Goal: Information Seeking & Learning: Compare options

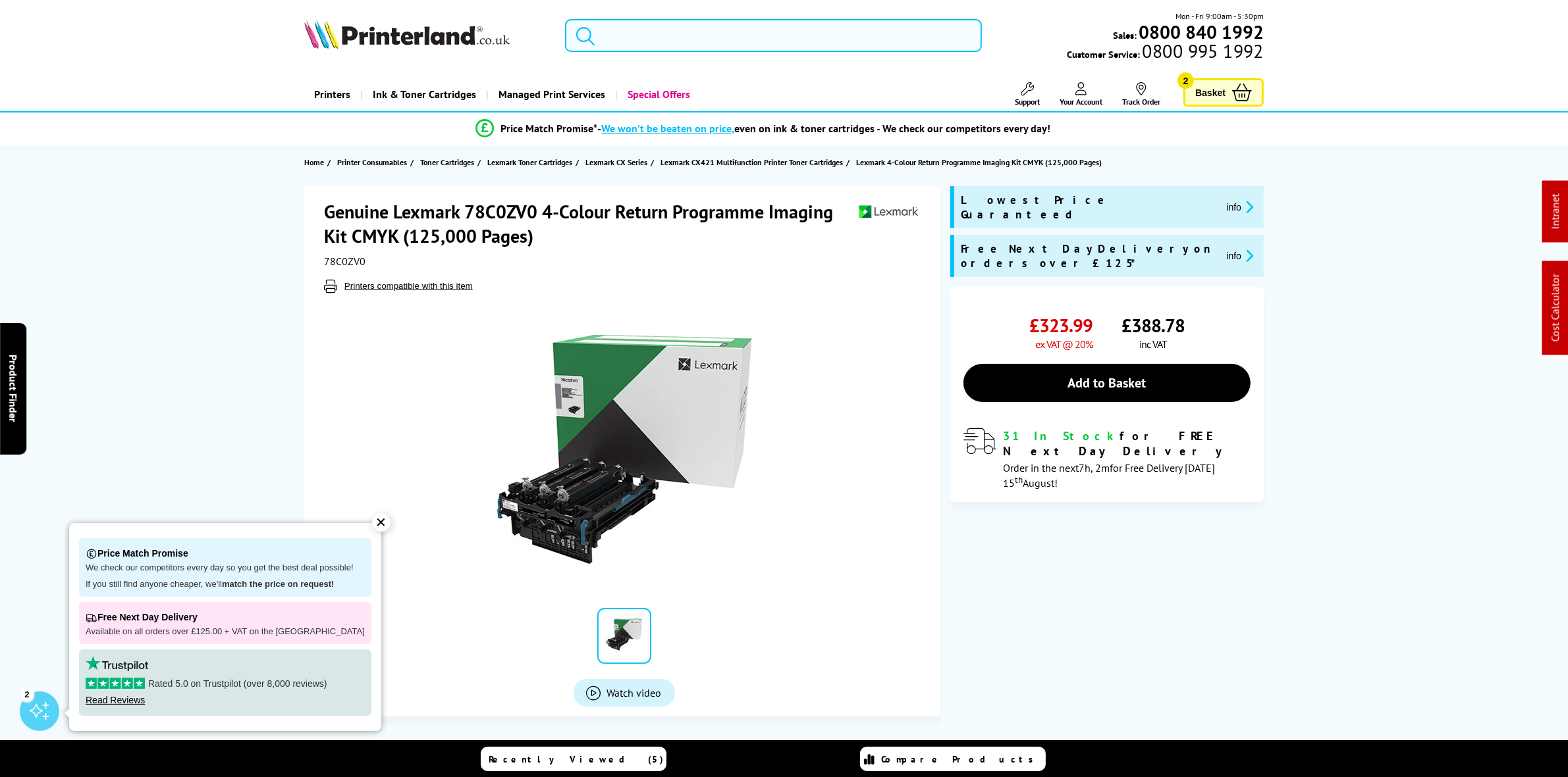
click at [687, 43] on input "search" at bounding box center [773, 35] width 417 height 33
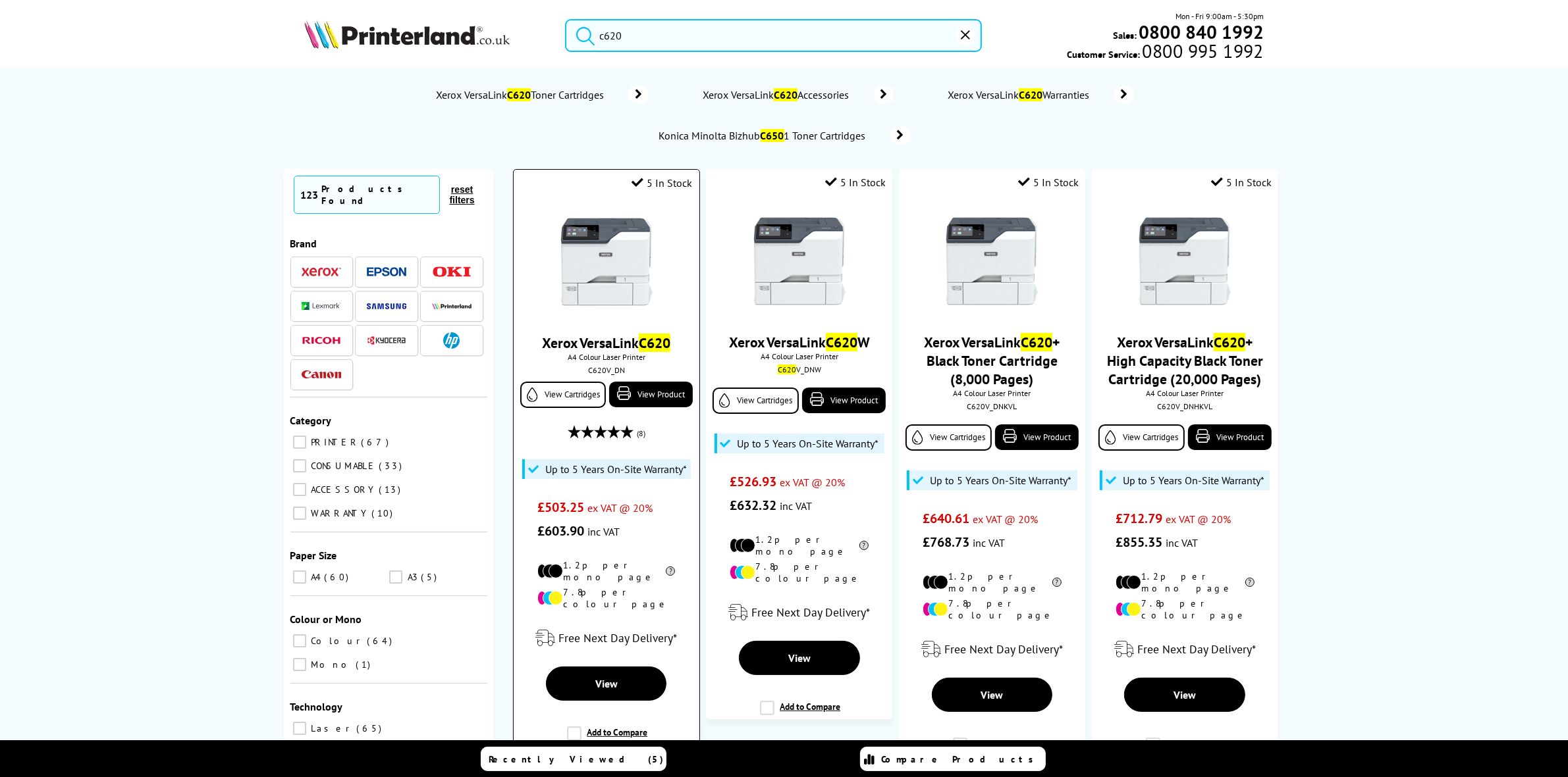
type input "c620"
click at [620, 281] on img at bounding box center [606, 262] width 99 height 99
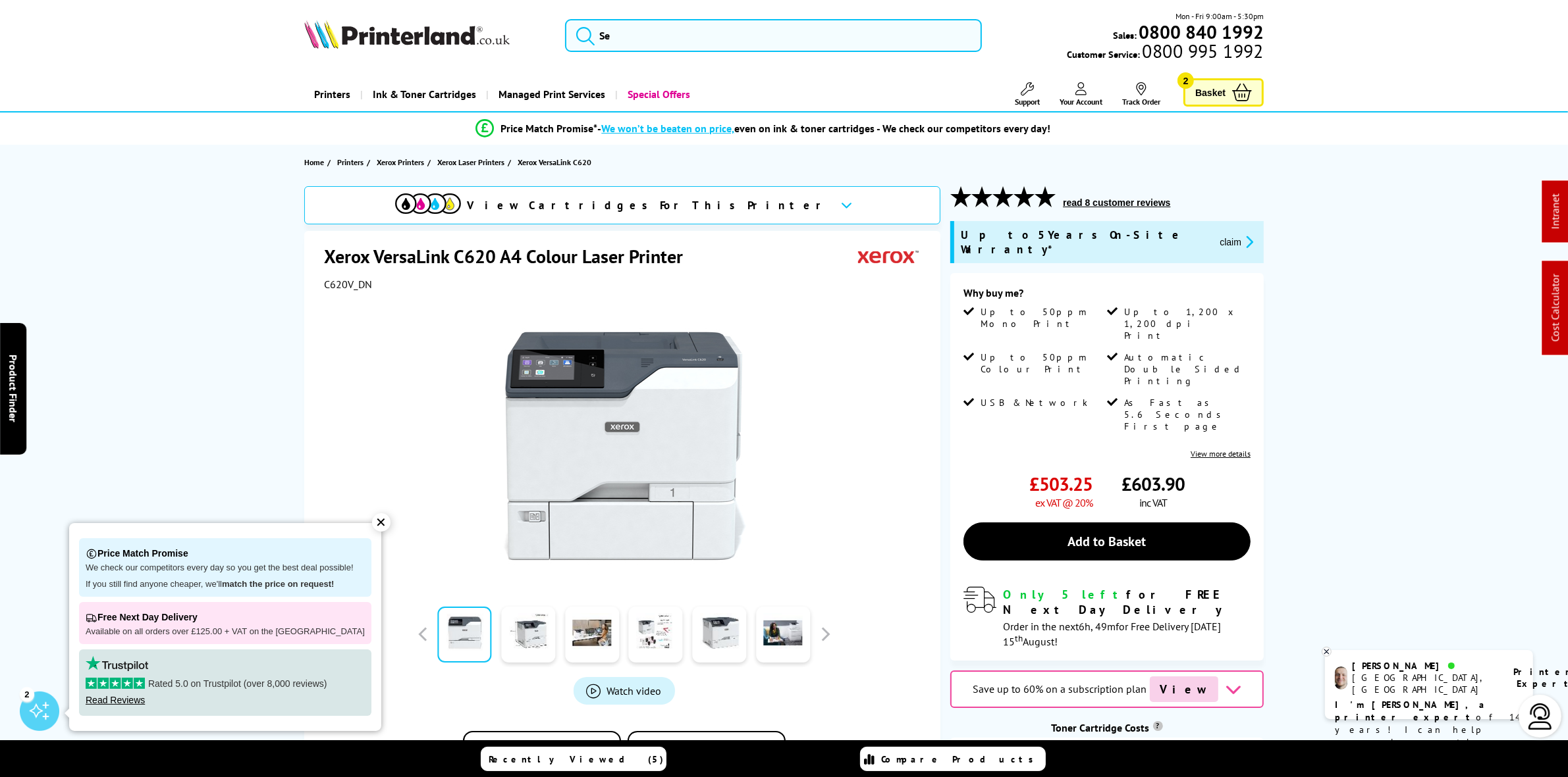
click at [676, 55] on div "Mon - Fri 9:00am - 5:30pm Sales: 0800 840 1992 Customer Service: 0800 995 1992" at bounding box center [784, 38] width 1053 height 58
click at [687, 24] on input "search" at bounding box center [773, 35] width 417 height 33
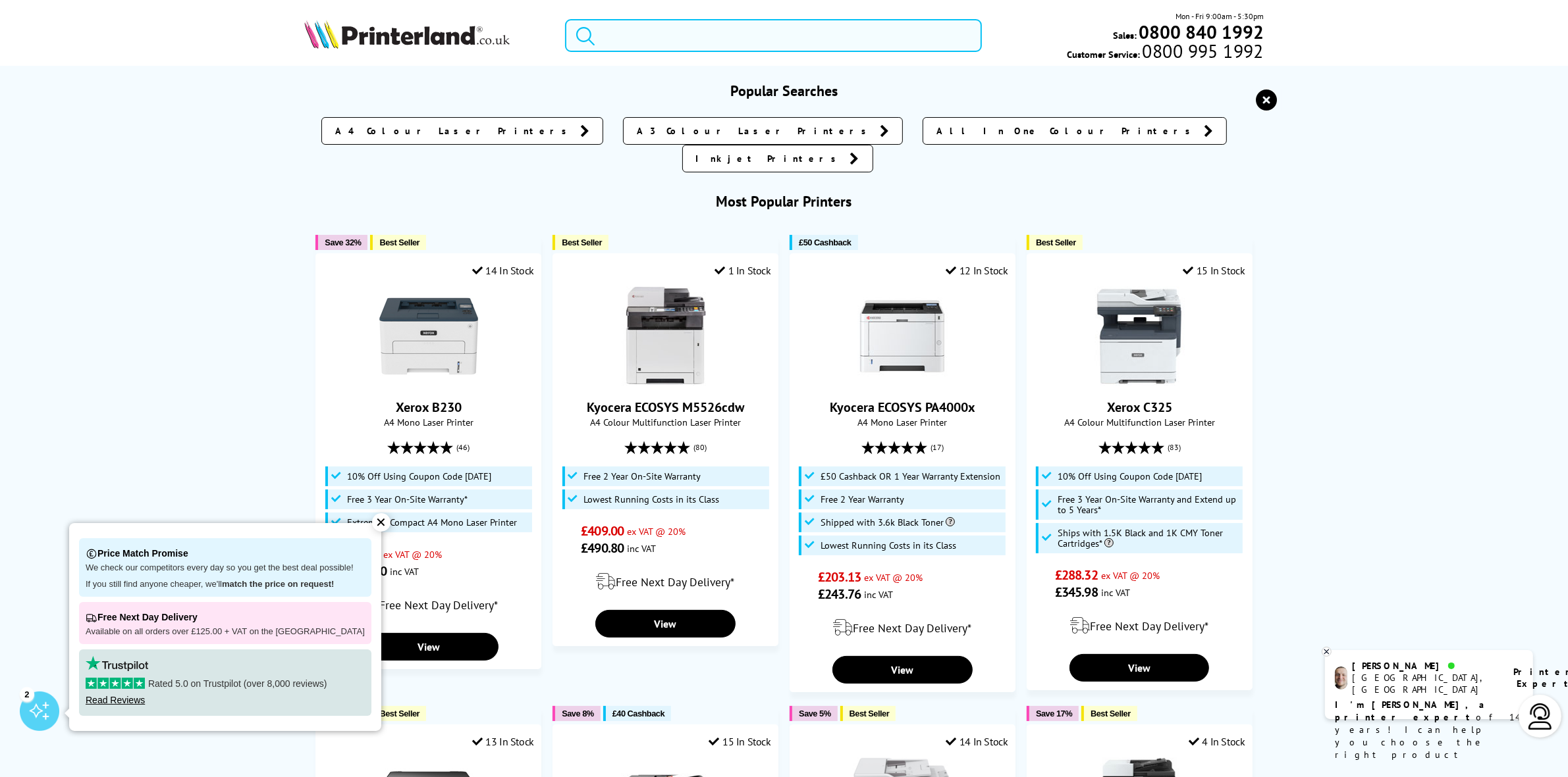
paste input "006R04828"
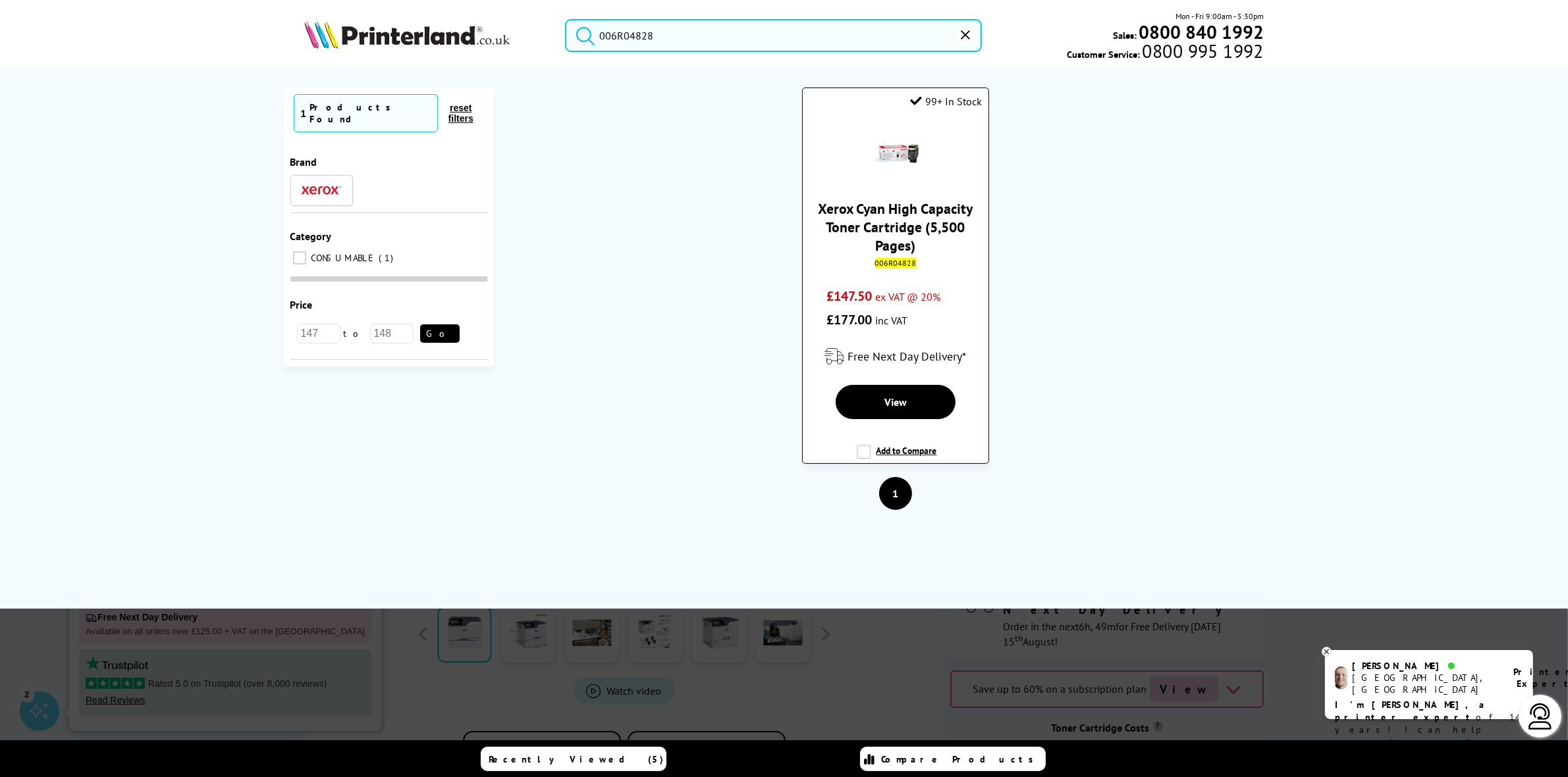
type input "006R04828"
click at [905, 147] on img at bounding box center [896, 154] width 46 height 46
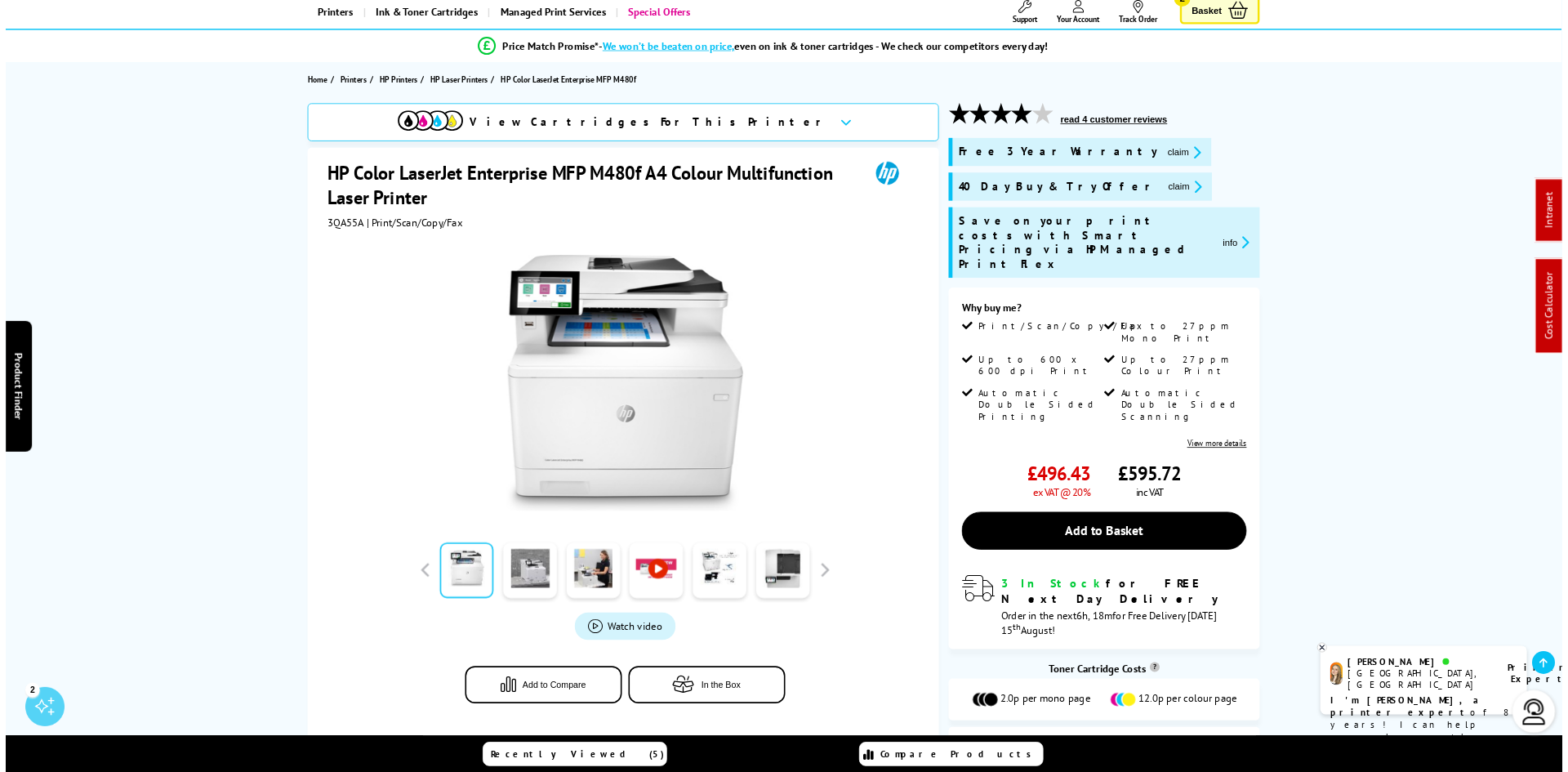
scroll to position [204, 0]
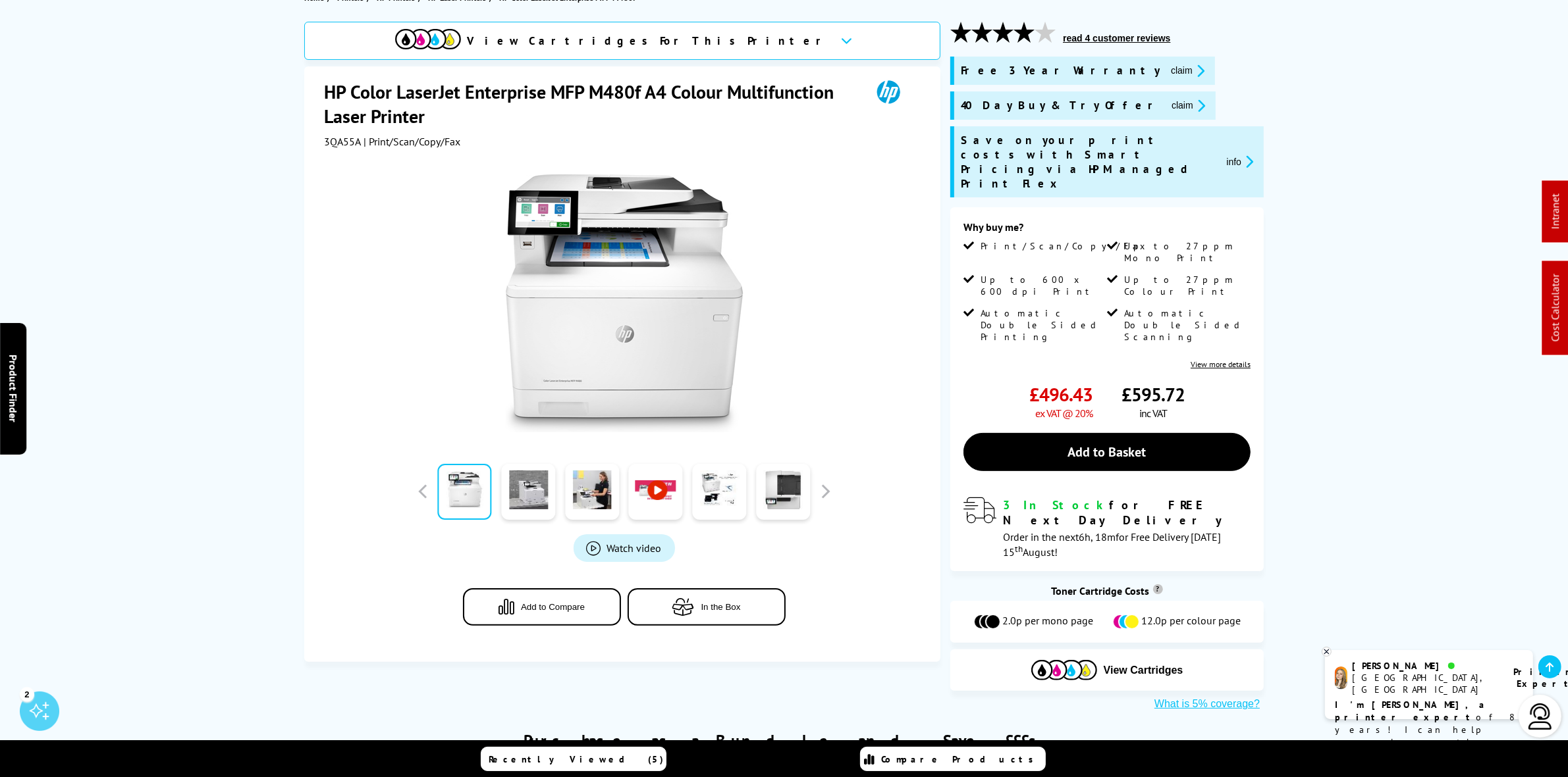
click at [1167, 69] on button "claim" at bounding box center [1188, 71] width 42 height 15
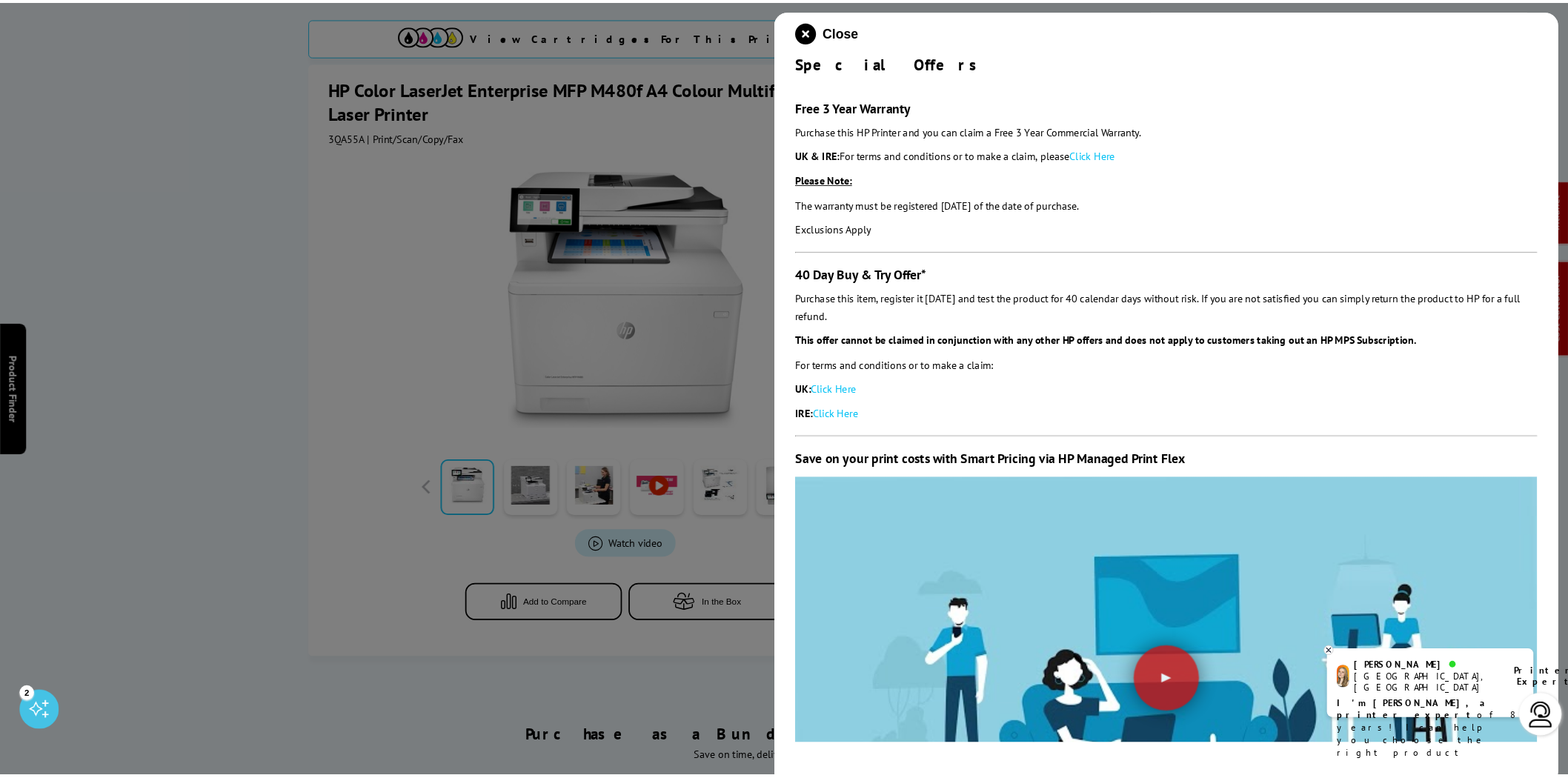
scroll to position [189, 0]
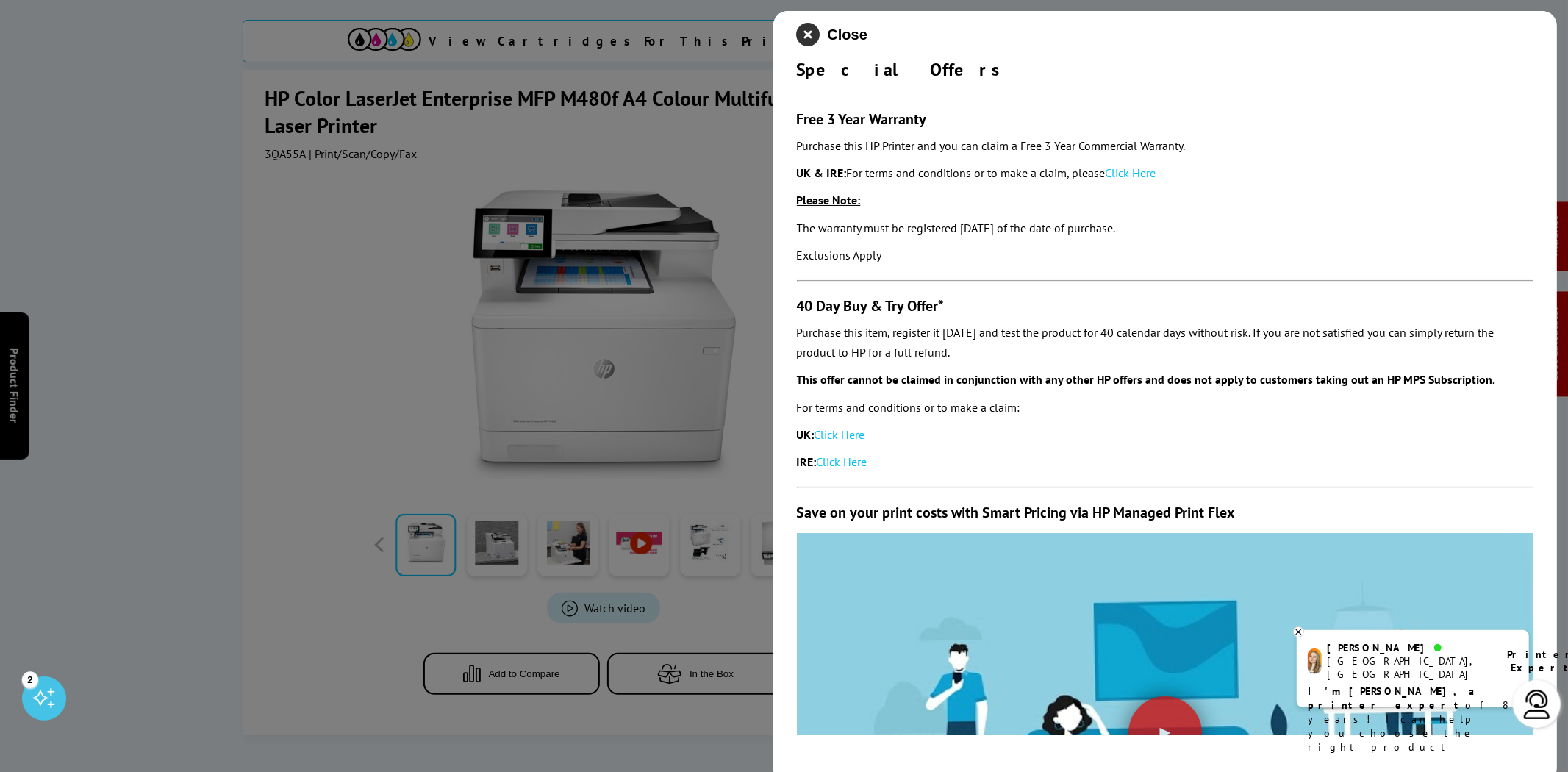
click at [807, 34] on icon "close modal" at bounding box center [809, 34] width 23 height 23
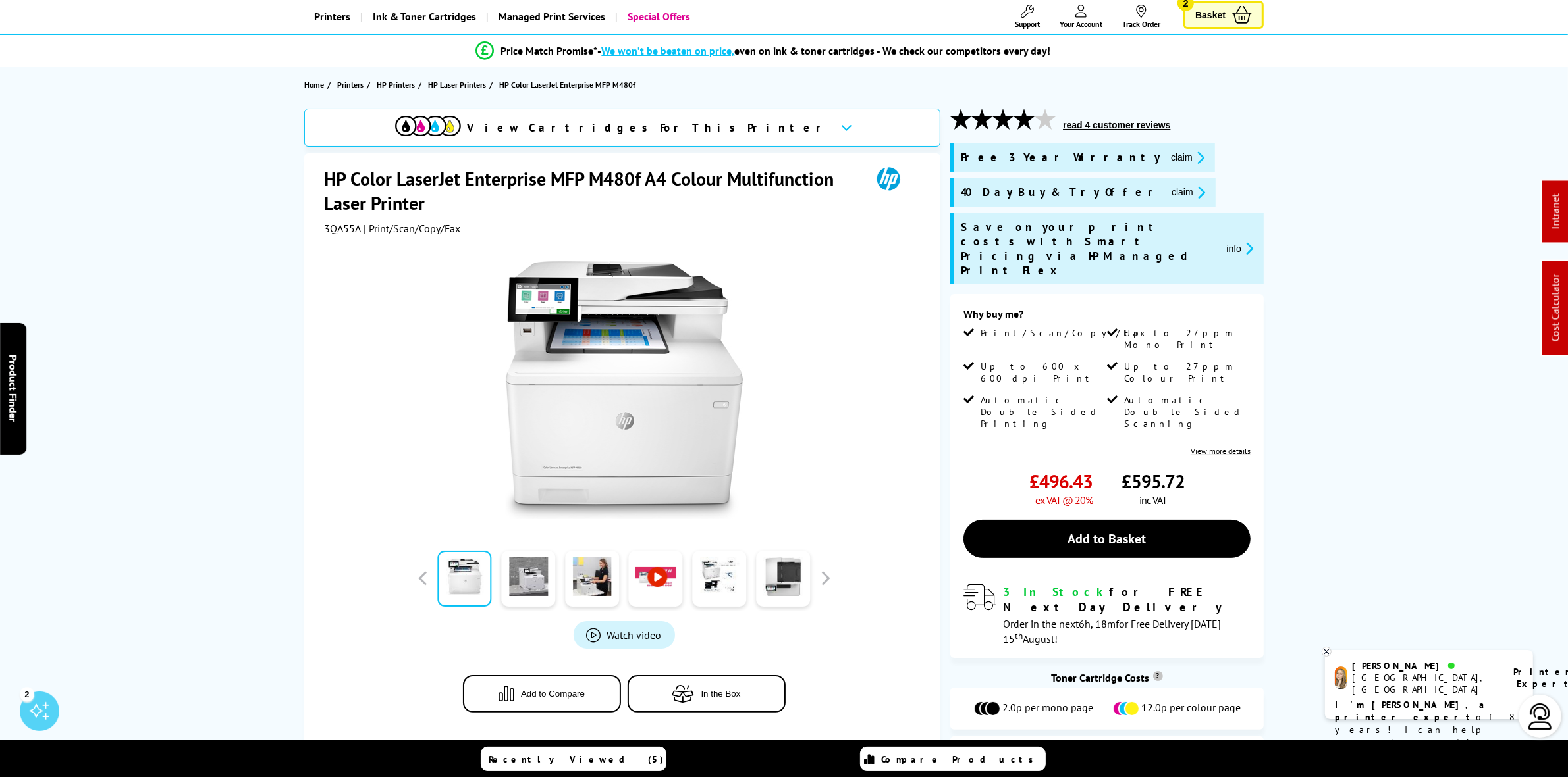
scroll to position [0, 0]
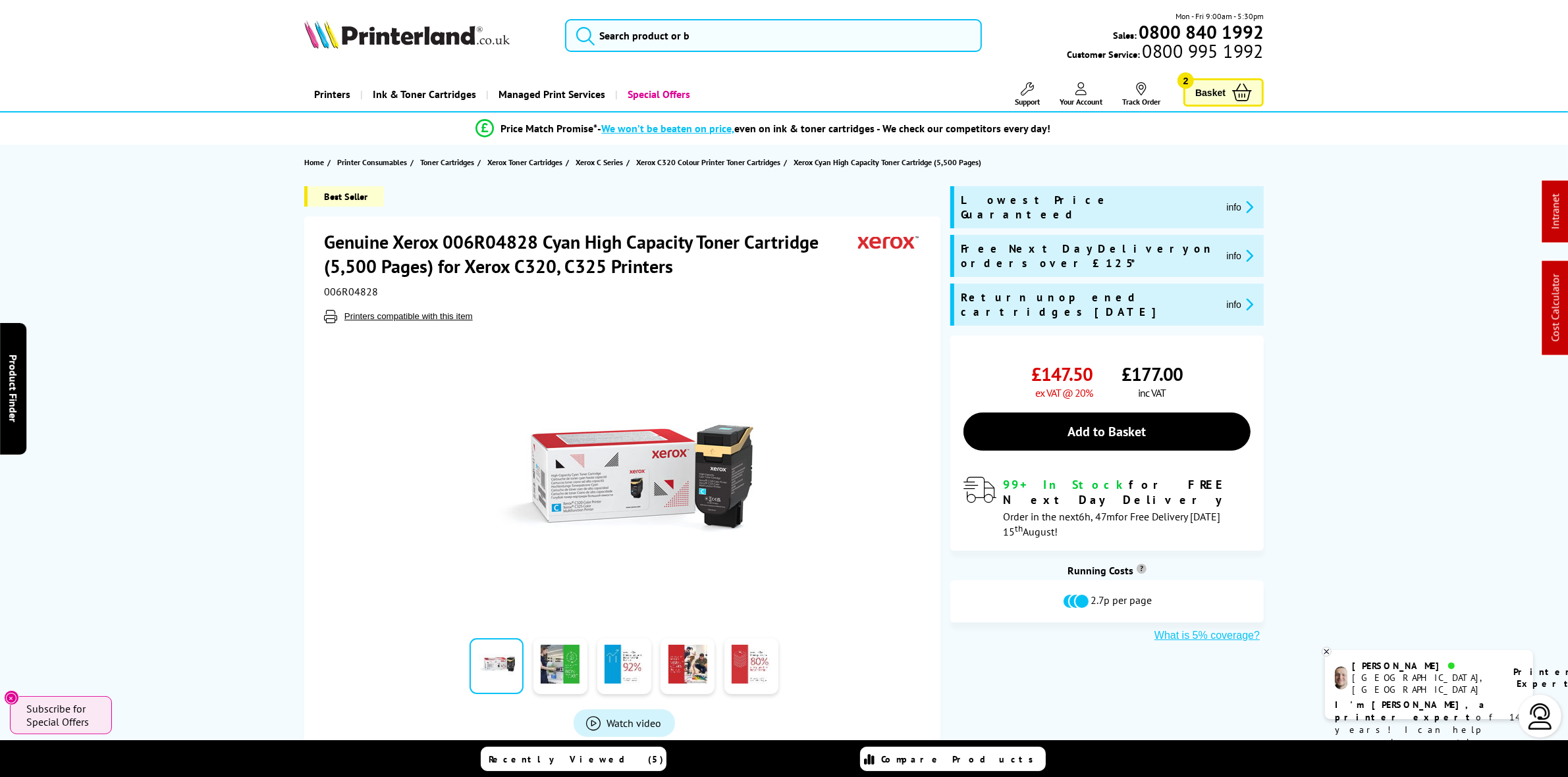
click at [426, 19] on img at bounding box center [407, 34] width 205 height 29
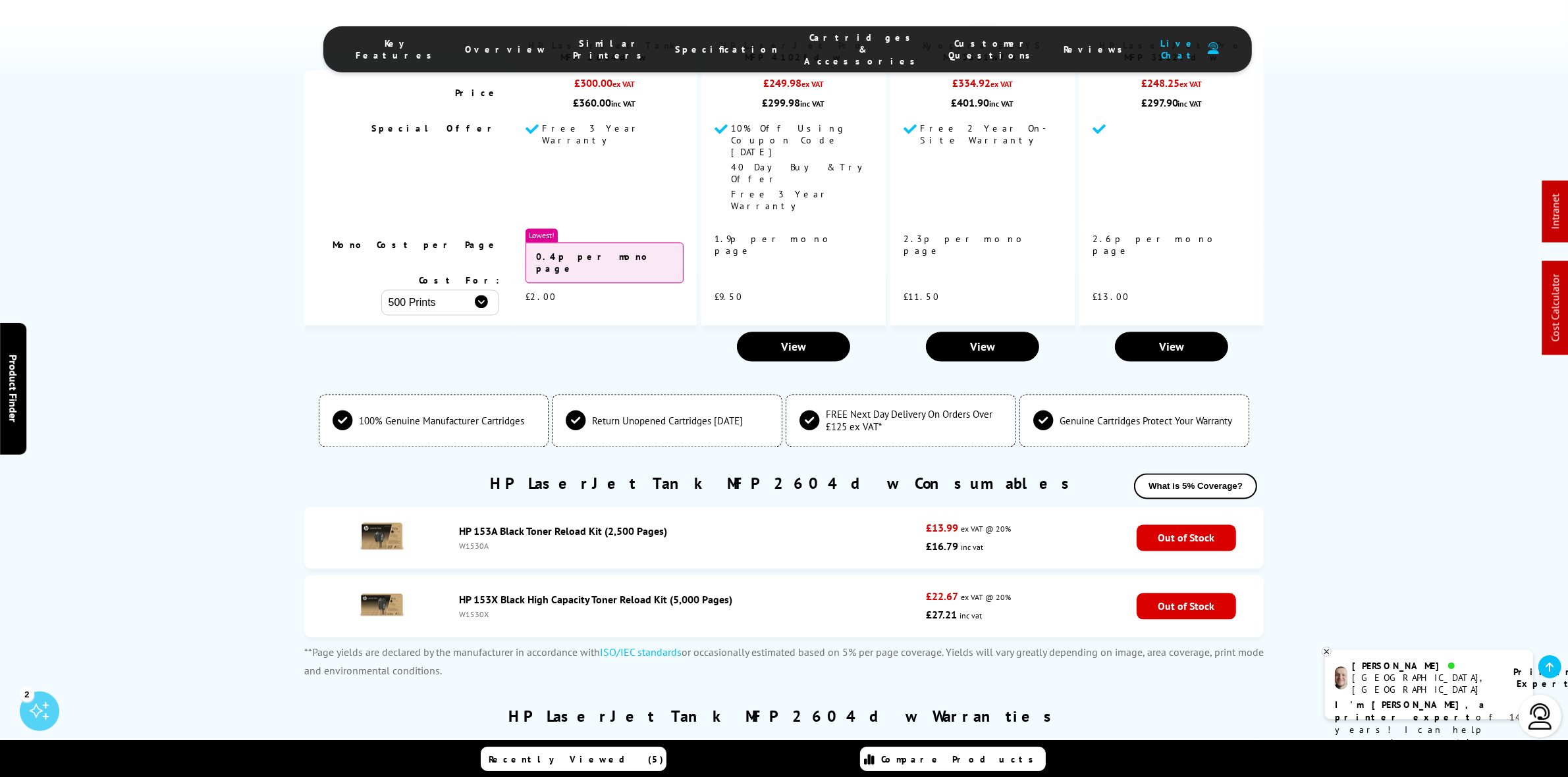
scroll to position [3373, 0]
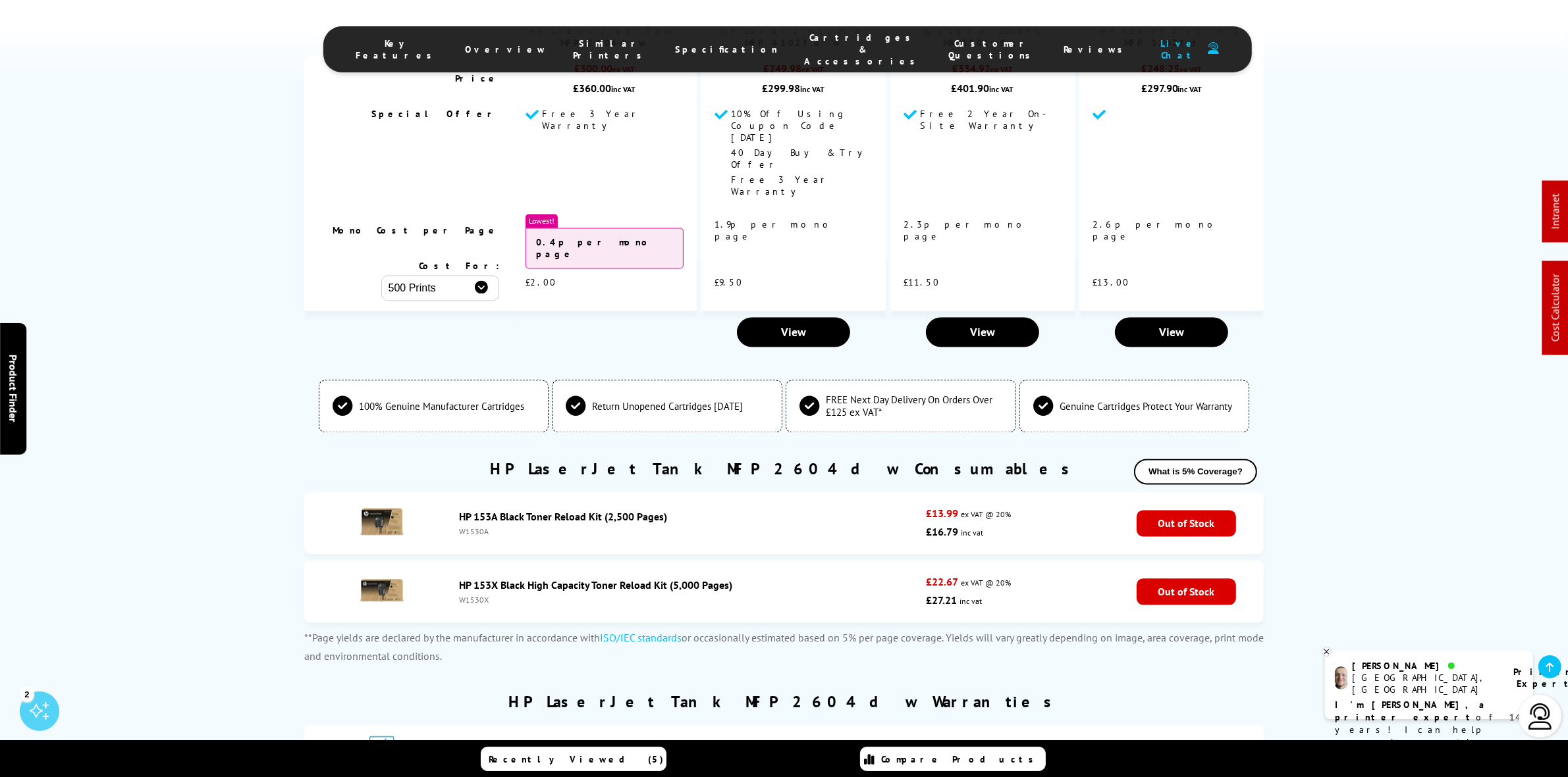
click at [677, 578] on link "HP 153X Black High Capacity Toner Reload Kit (5,000 Pages)" at bounding box center [596, 584] width 273 height 13
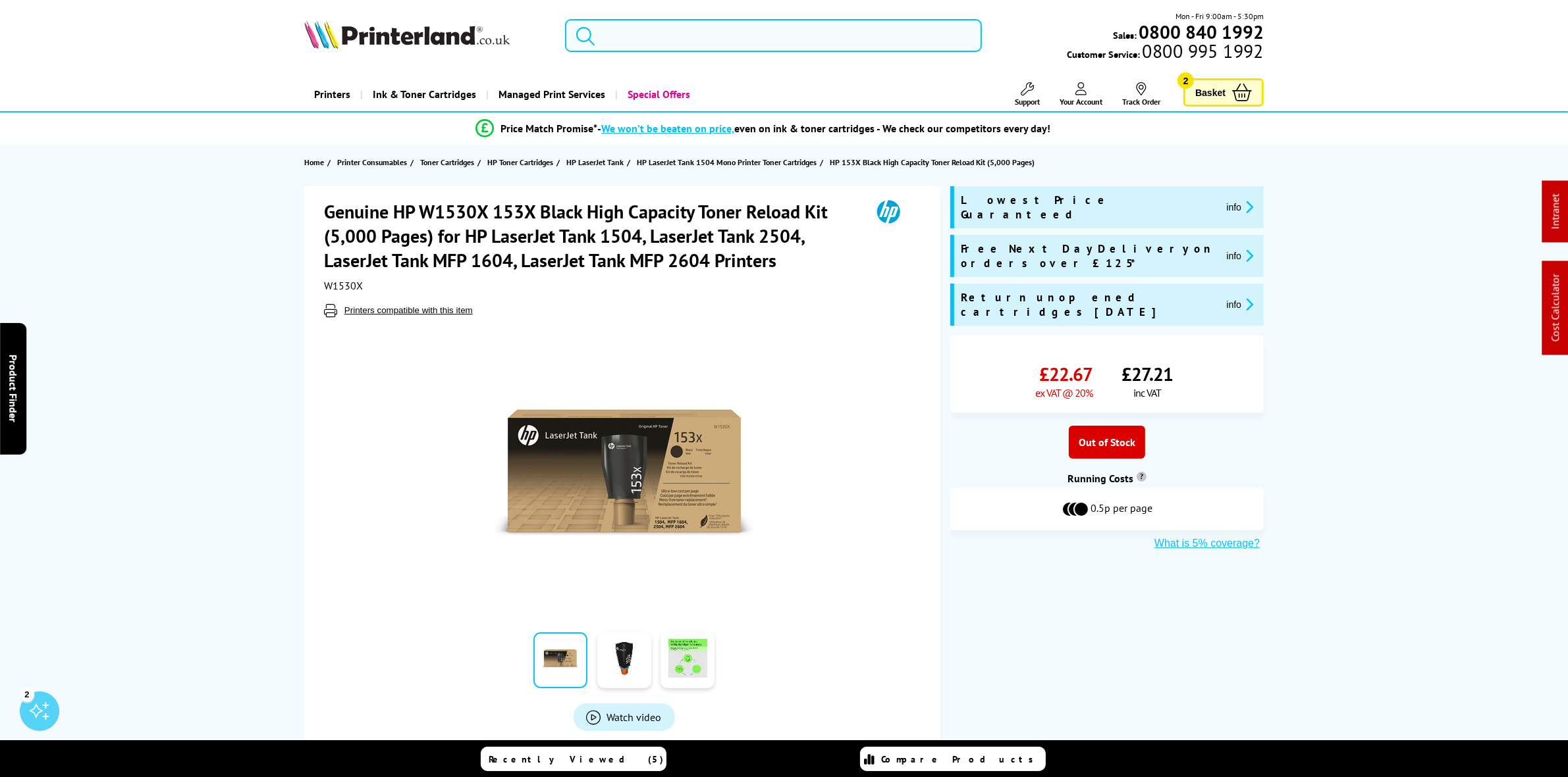
click at [709, 30] on input "search" at bounding box center [773, 35] width 417 height 33
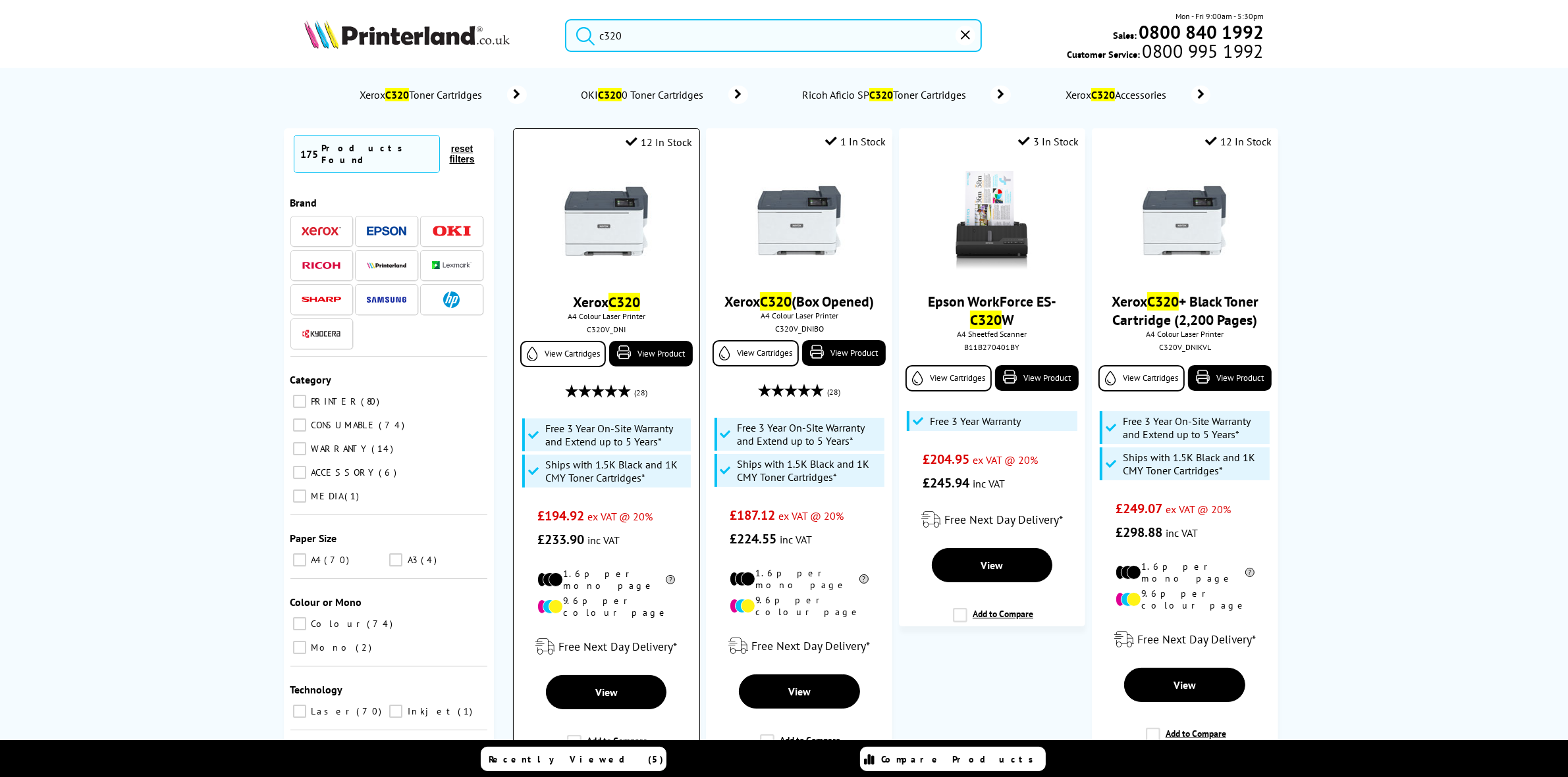
type input "c320"
click at [655, 229] on div at bounding box center [606, 222] width 172 height 101
click at [604, 244] on img at bounding box center [606, 221] width 99 height 99
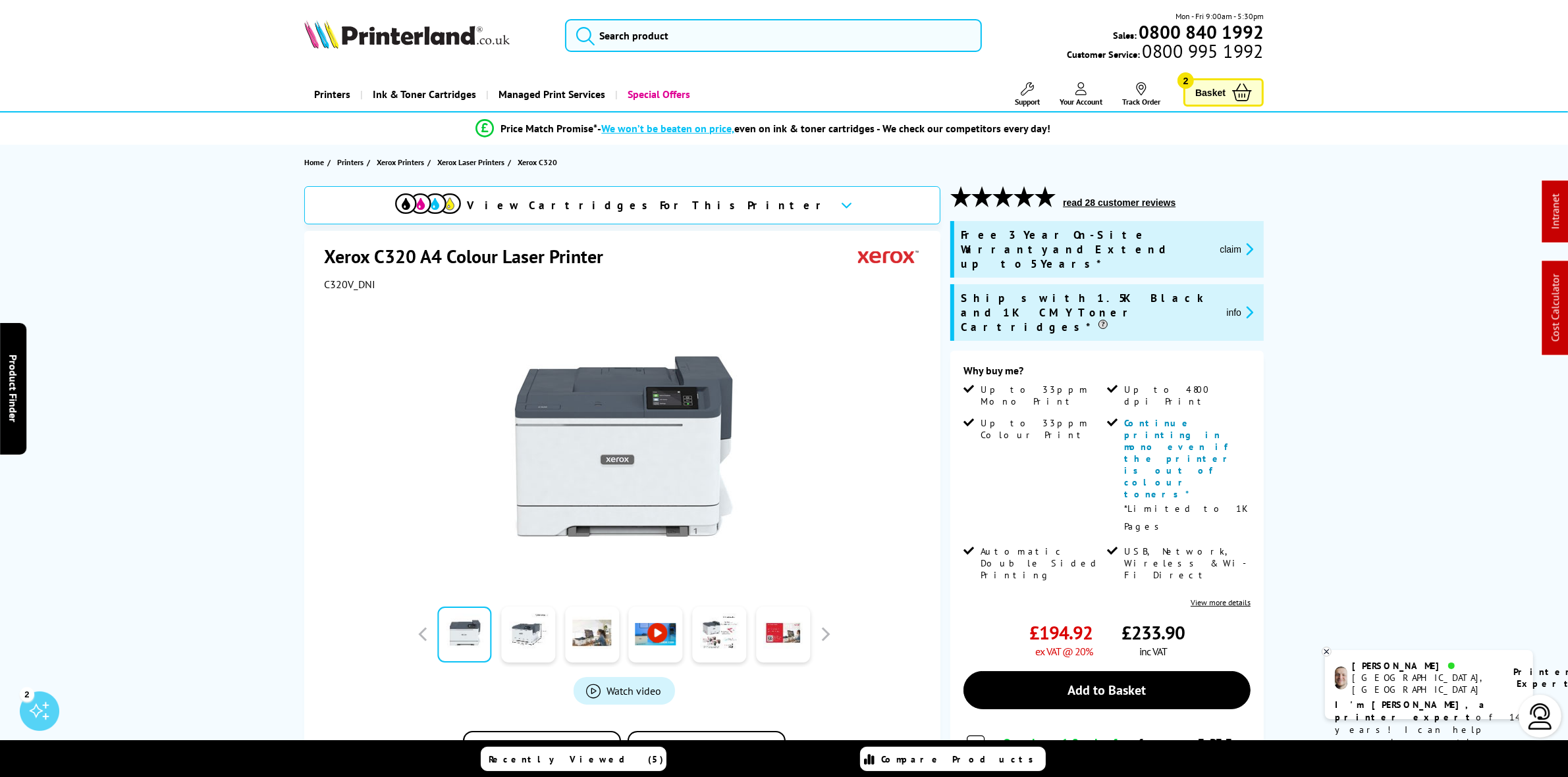
click at [1237, 243] on button "claim" at bounding box center [1236, 250] width 42 height 15
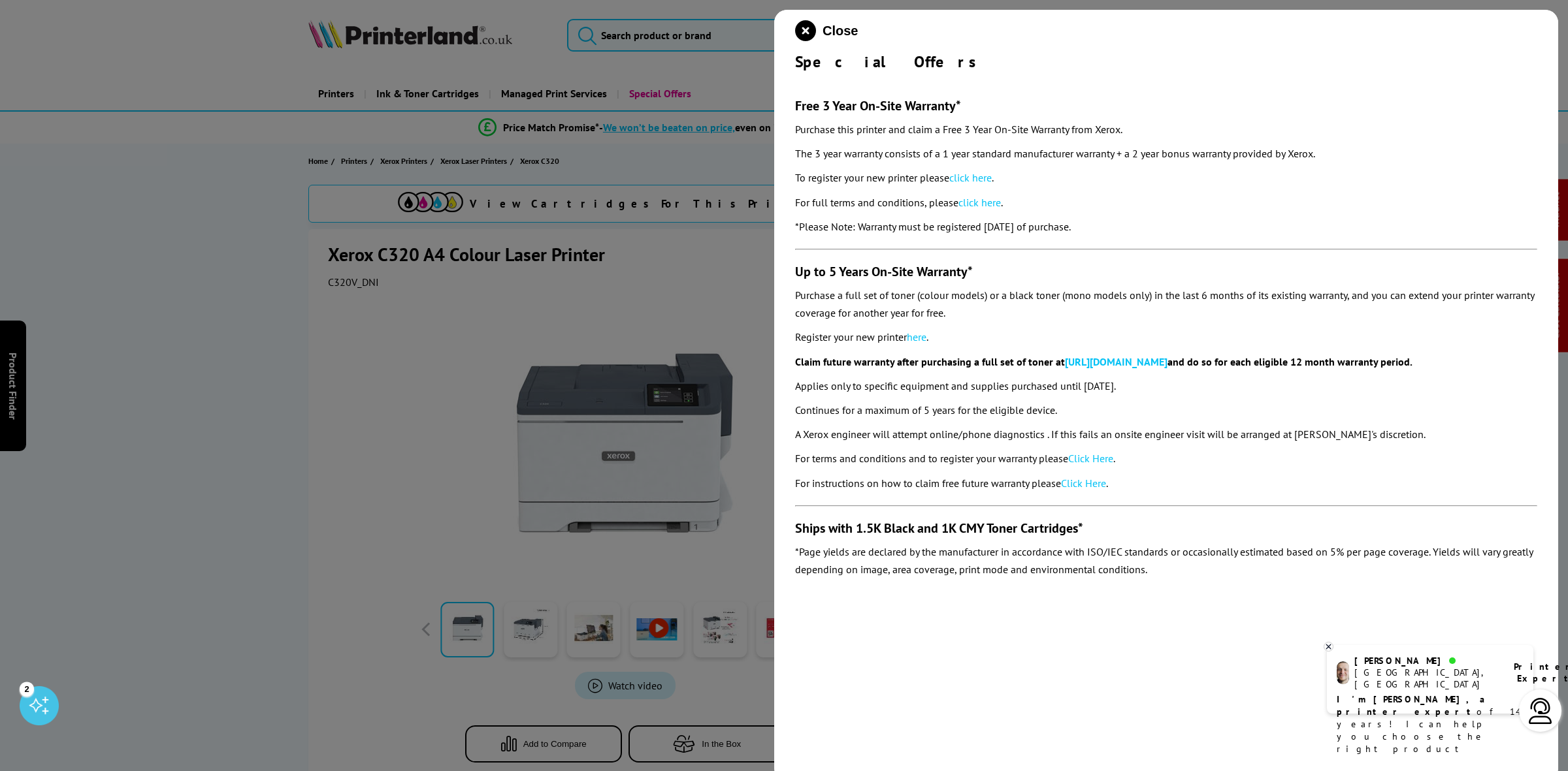
drag, startPoint x: 1133, startPoint y: 222, endPoint x: 793, endPoint y: 103, distance: 360.2
click at [793, 103] on div "Close Special Offers Free 3 Year On-Site Warranty* Purchase this printer and cl…" at bounding box center [1166, 395] width 784 height 771
copy section "Free 3 Year On-Site Warranty* Purchase this printer and claim a Free 3 Year On-…"
click at [798, 27] on icon "close modal" at bounding box center [806, 30] width 21 height 21
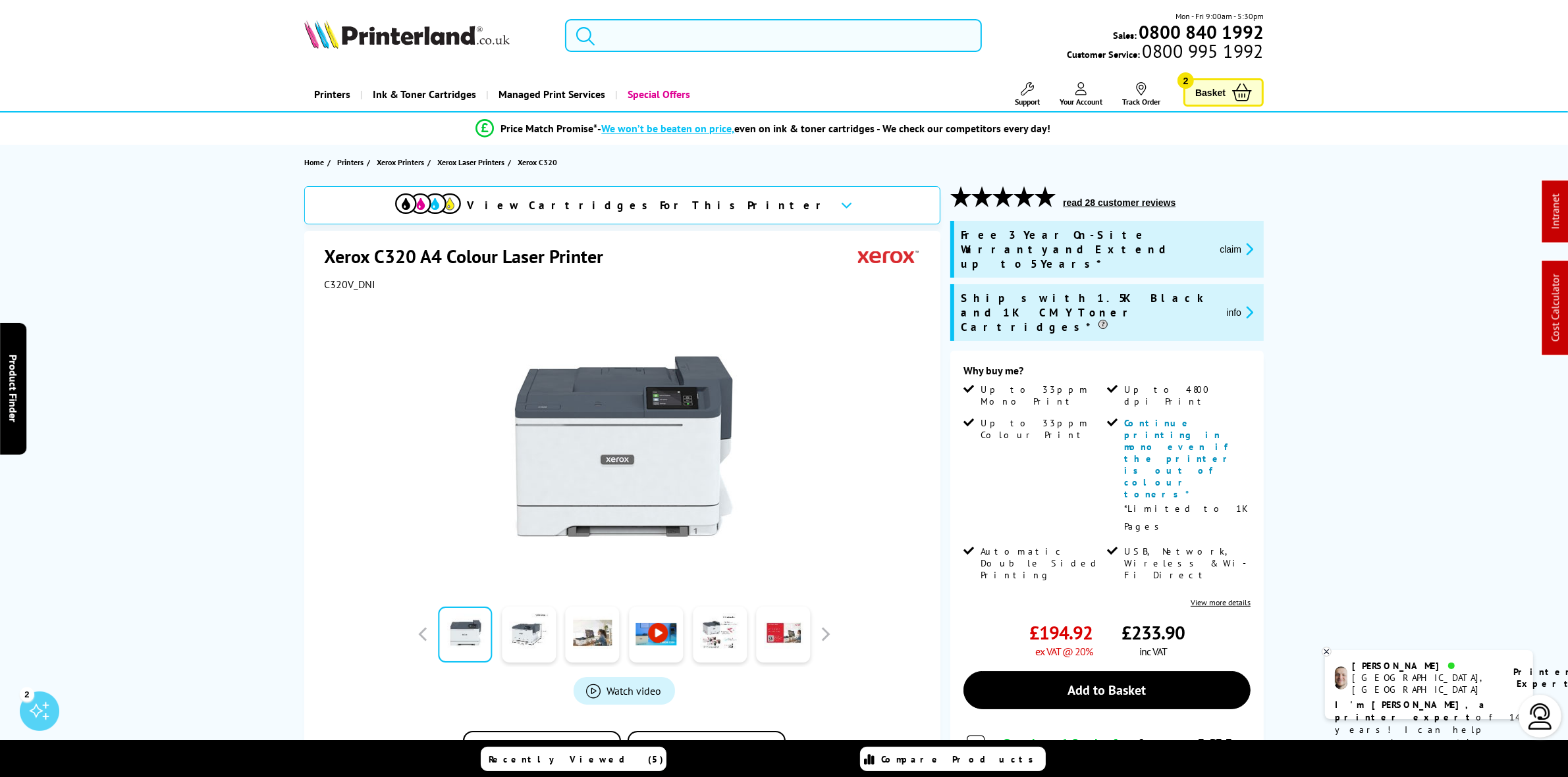
click at [718, 40] on input "search" at bounding box center [773, 35] width 417 height 33
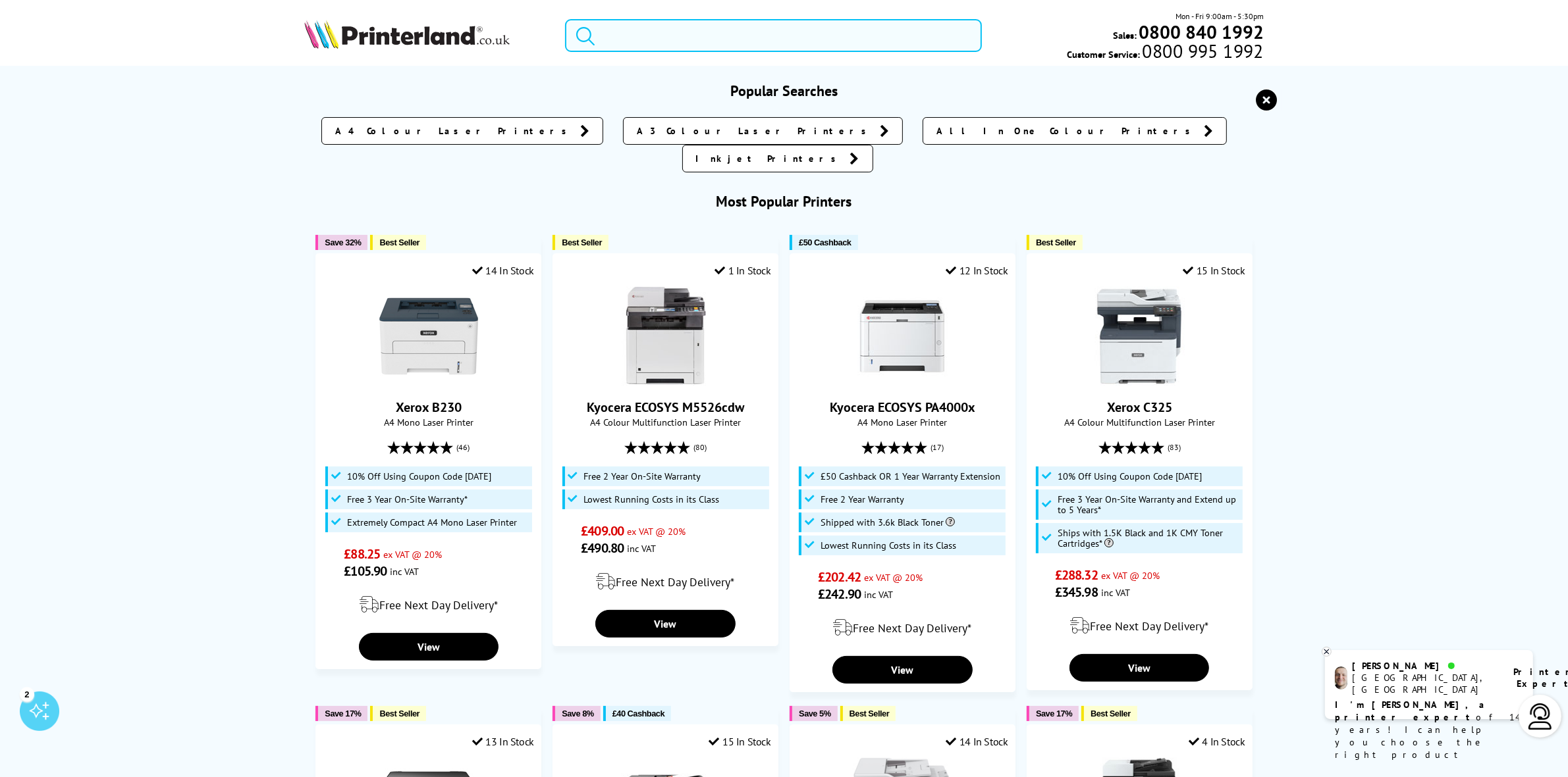
click at [741, 34] on input "search" at bounding box center [773, 35] width 417 height 33
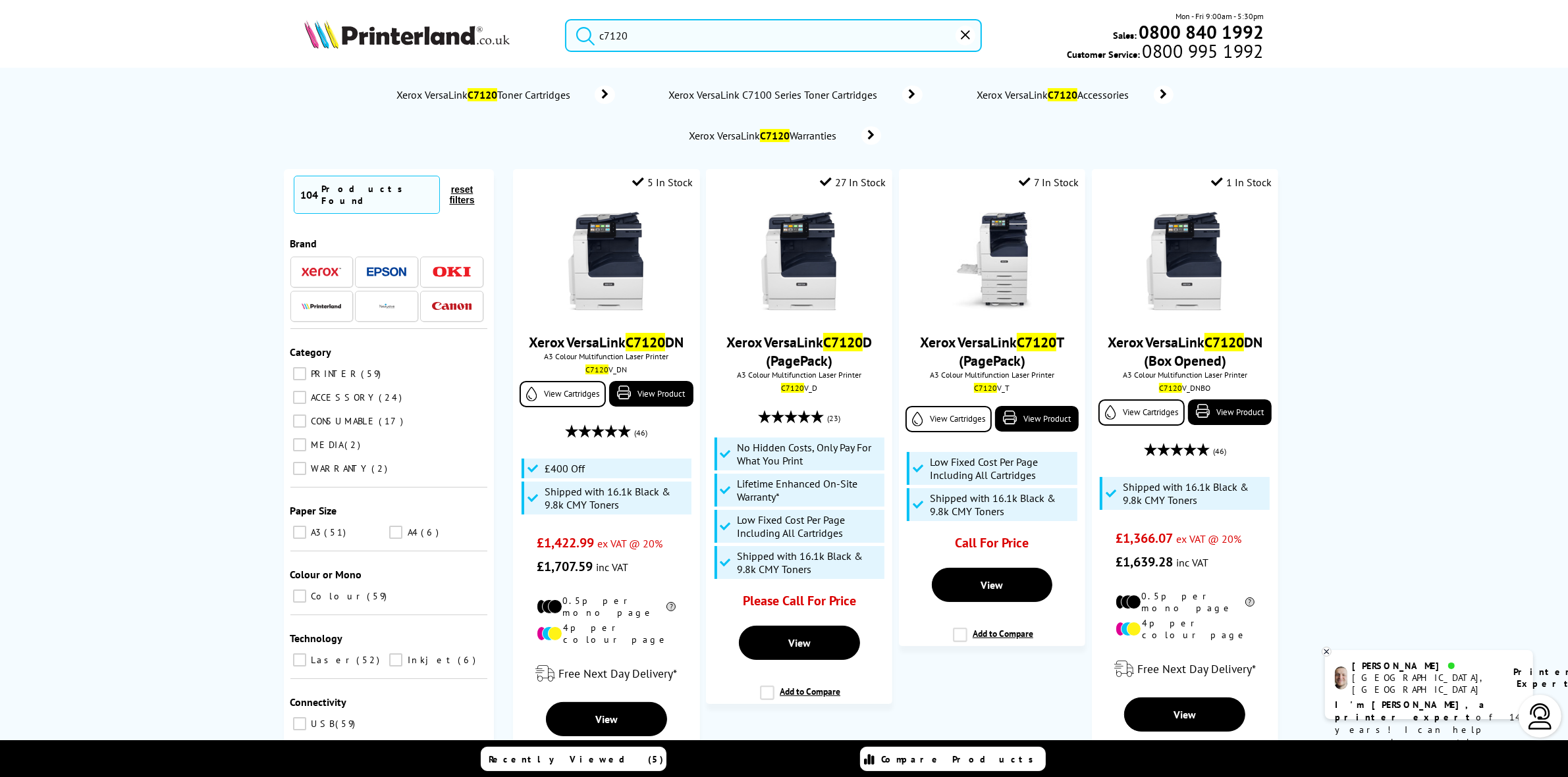
type input "c7120"
click at [616, 369] on div "C7120 V_DN" at bounding box center [606, 370] width 165 height 10
copy div "C7120 V_DN"
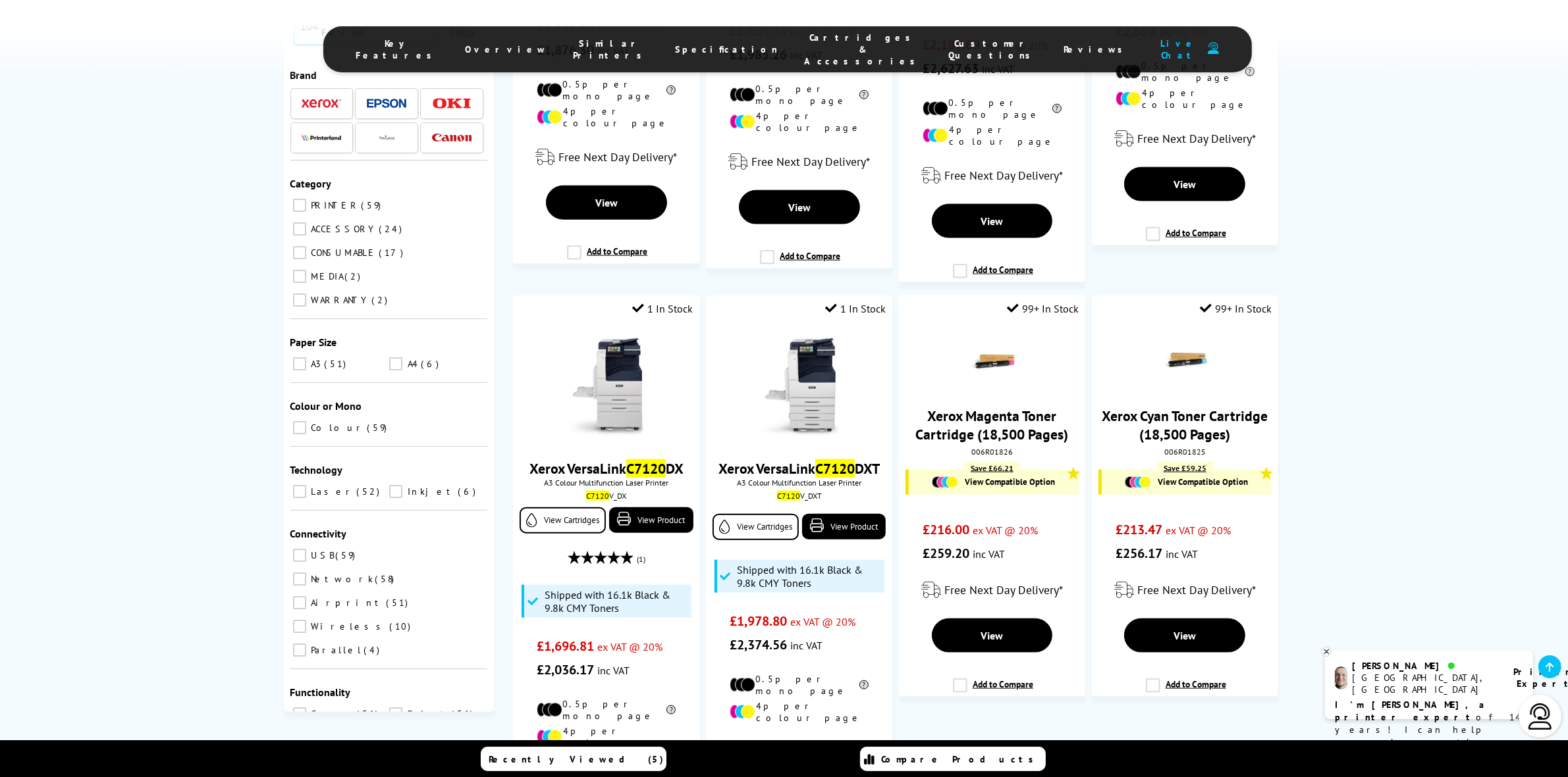
scroll to position [1728, 0]
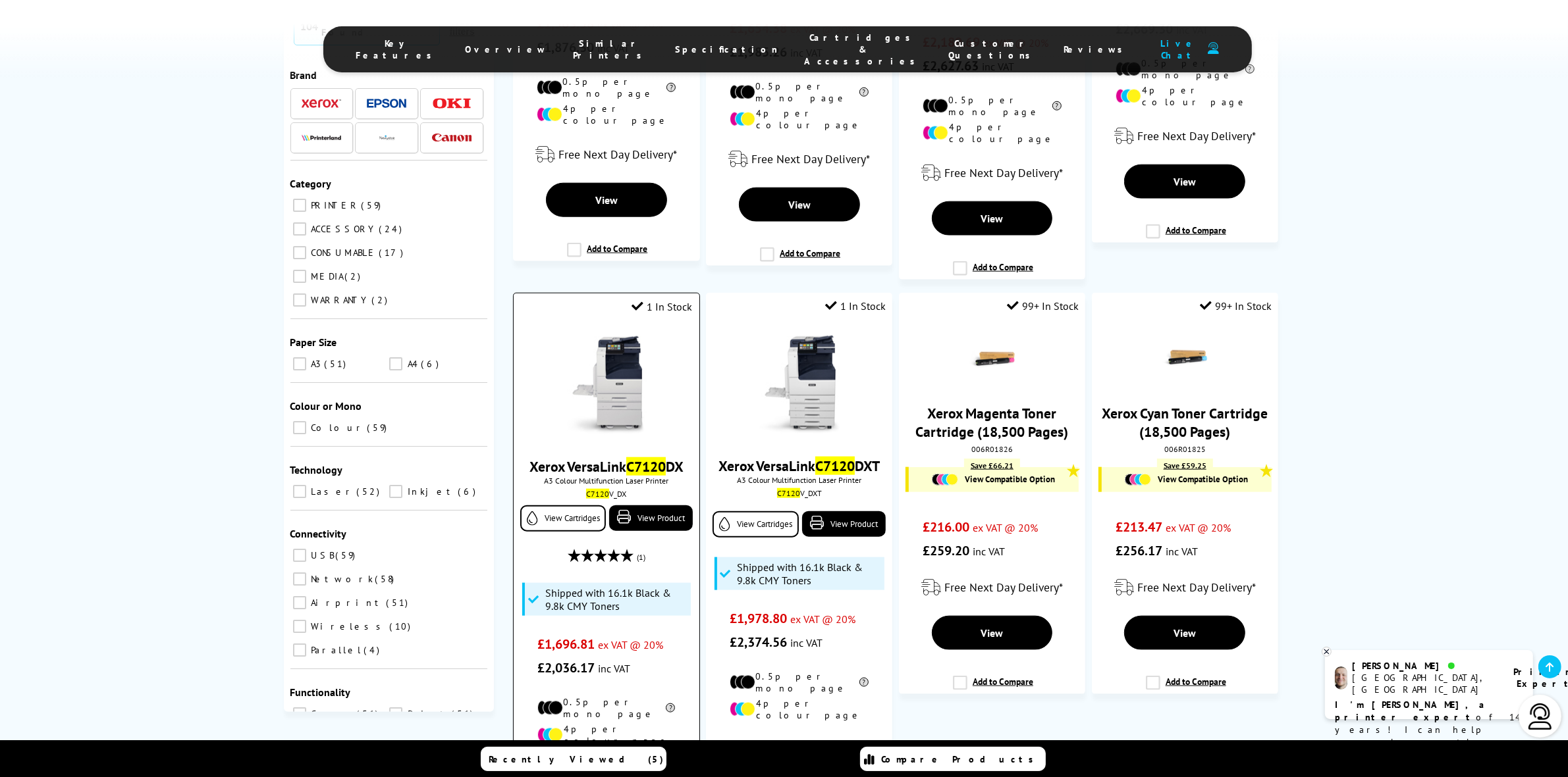
click at [627, 341] on img at bounding box center [606, 386] width 99 height 99
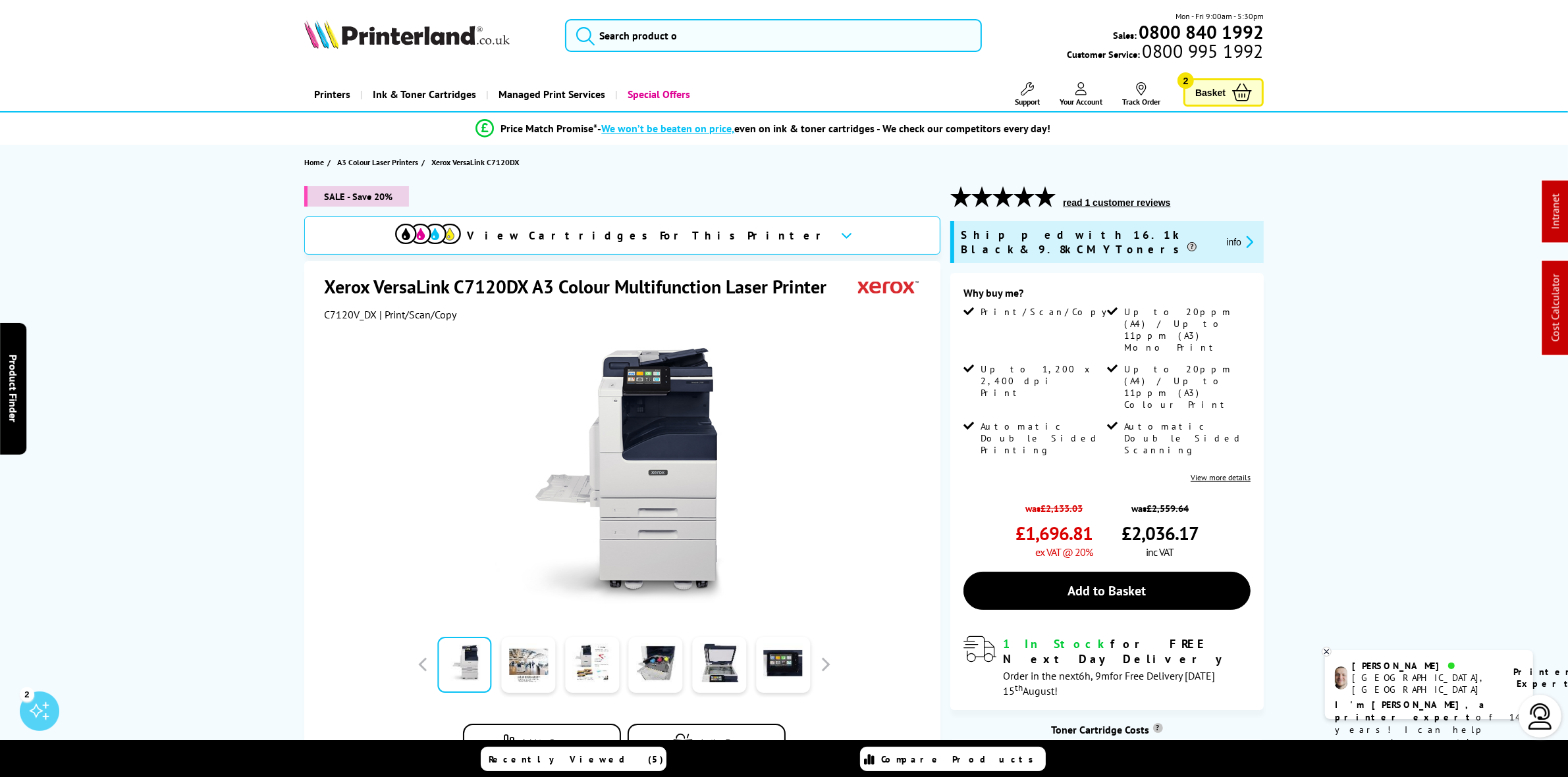
click at [355, 313] on span "C7120V_DX" at bounding box center [350, 314] width 53 height 13
click at [356, 313] on span "C7120V_DX" at bounding box center [350, 314] width 53 height 13
copy span "C7120V_DX"
click at [355, 320] on span "C7120V_DX" at bounding box center [350, 314] width 53 height 13
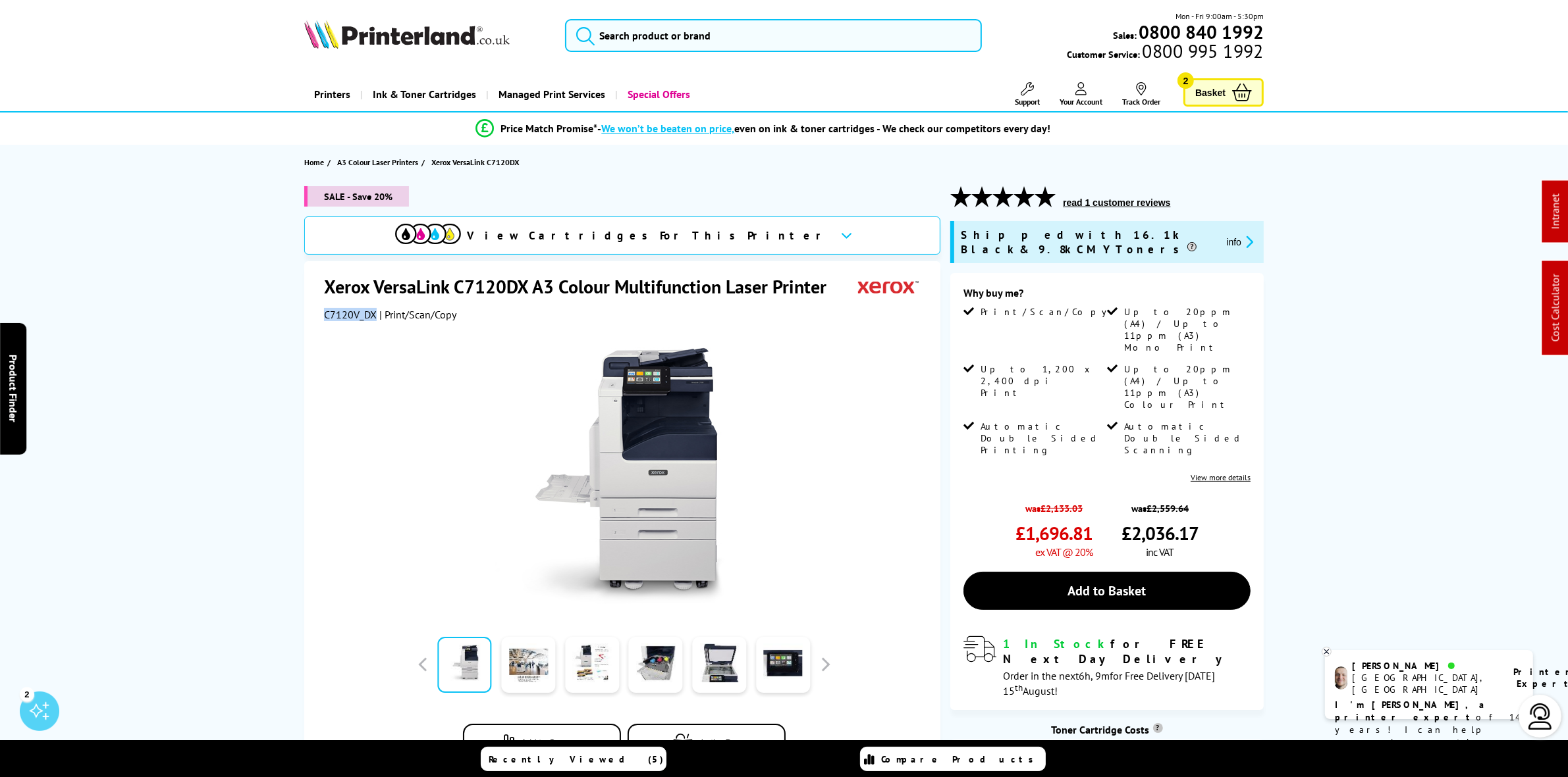
click at [392, 31] on img at bounding box center [407, 34] width 205 height 29
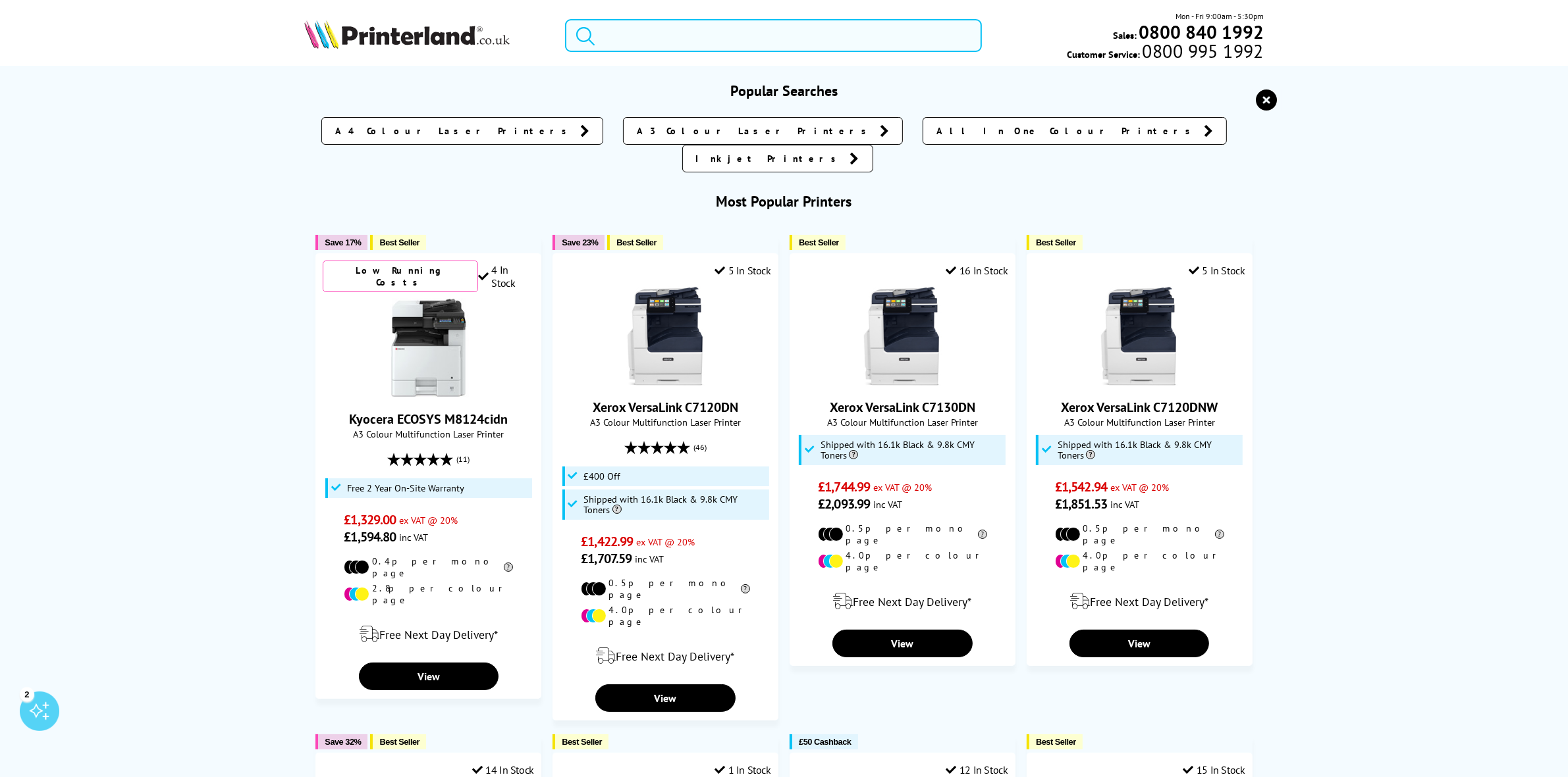
click at [713, 31] on input "search" at bounding box center [773, 35] width 417 height 33
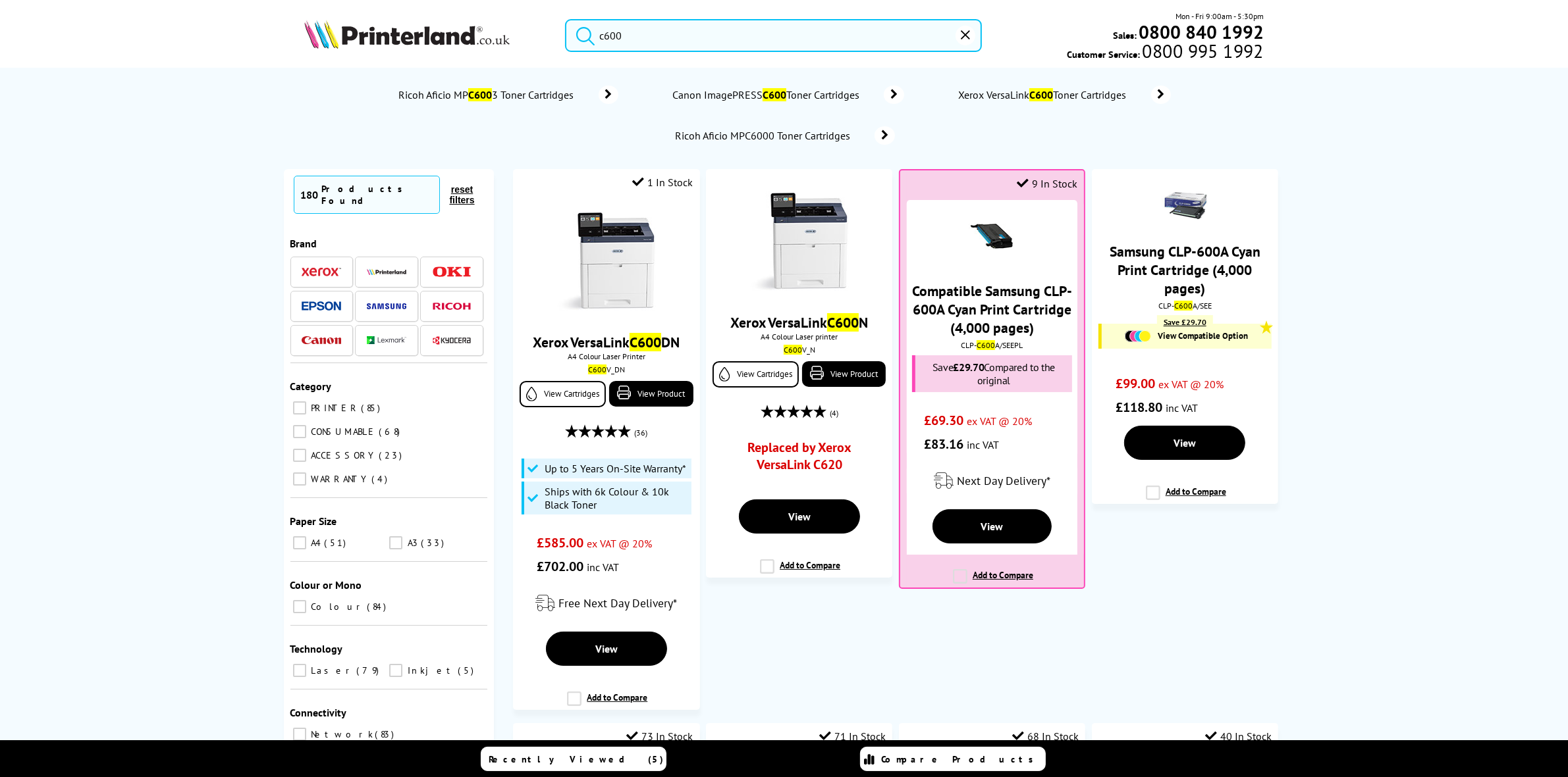
type input "c600"
click at [647, 252] on img at bounding box center [606, 262] width 99 height 99
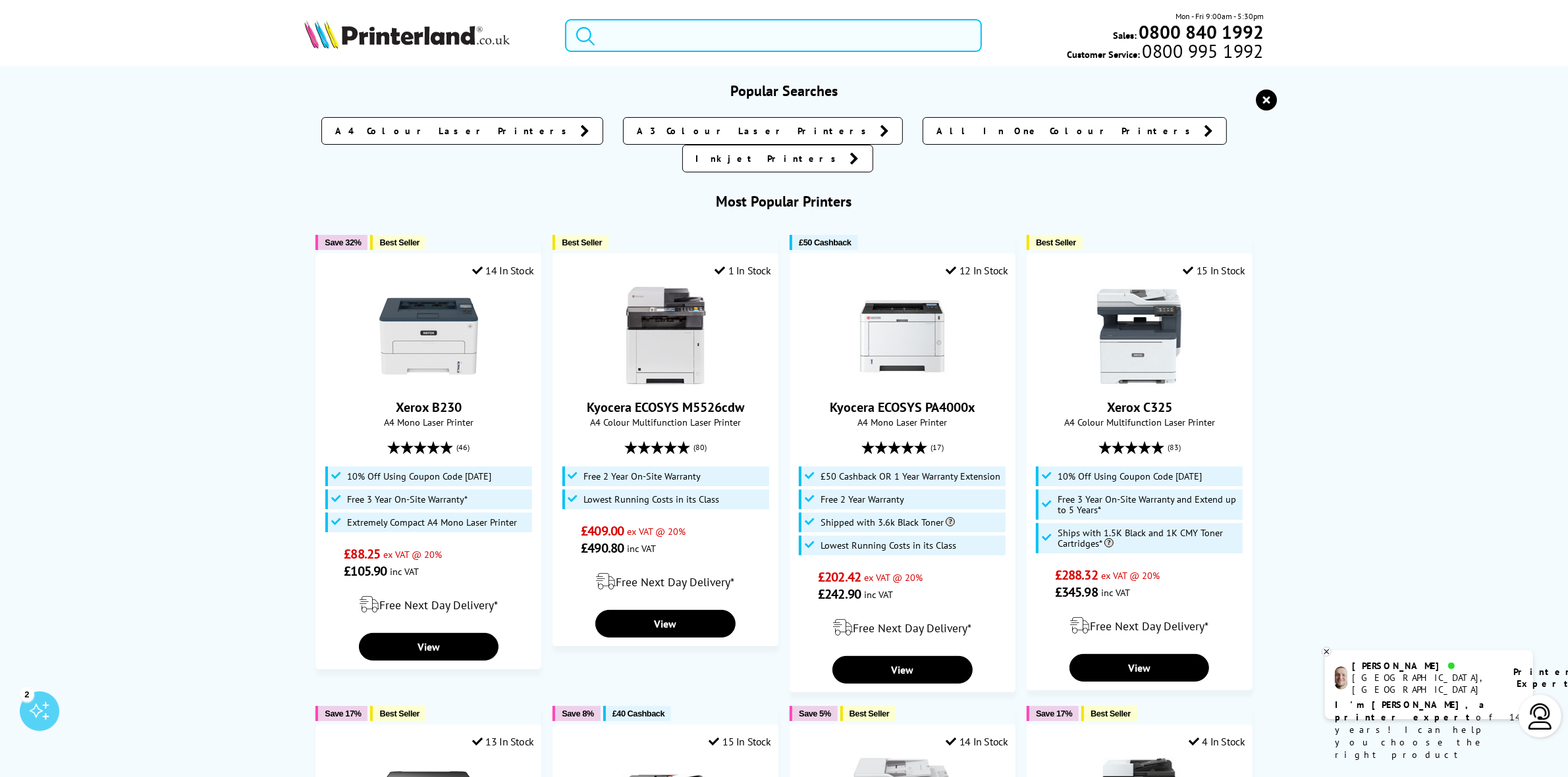
click at [672, 31] on input "search" at bounding box center [773, 35] width 417 height 33
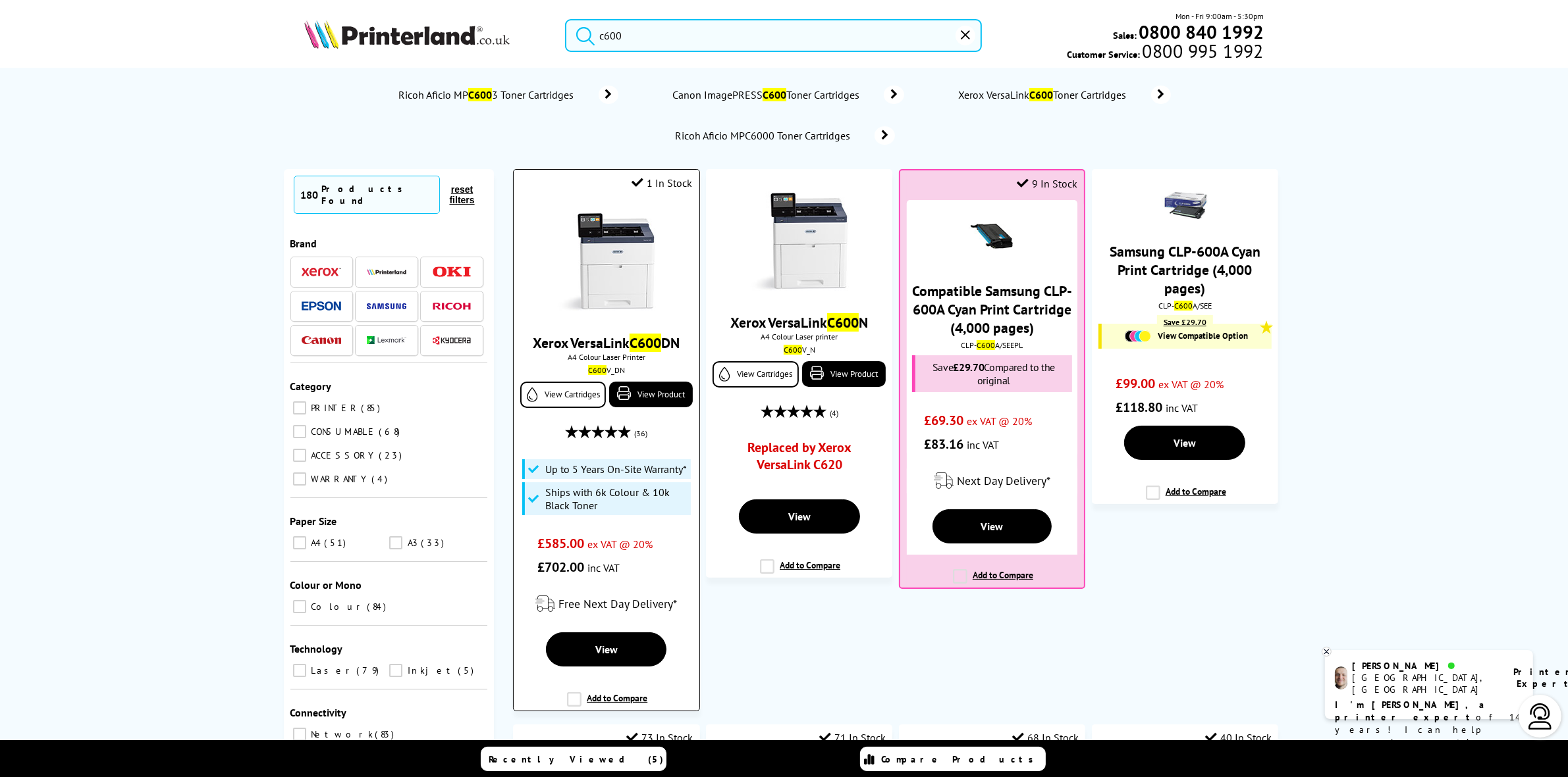
type input "c600"
click at [624, 268] on img at bounding box center [606, 262] width 99 height 99
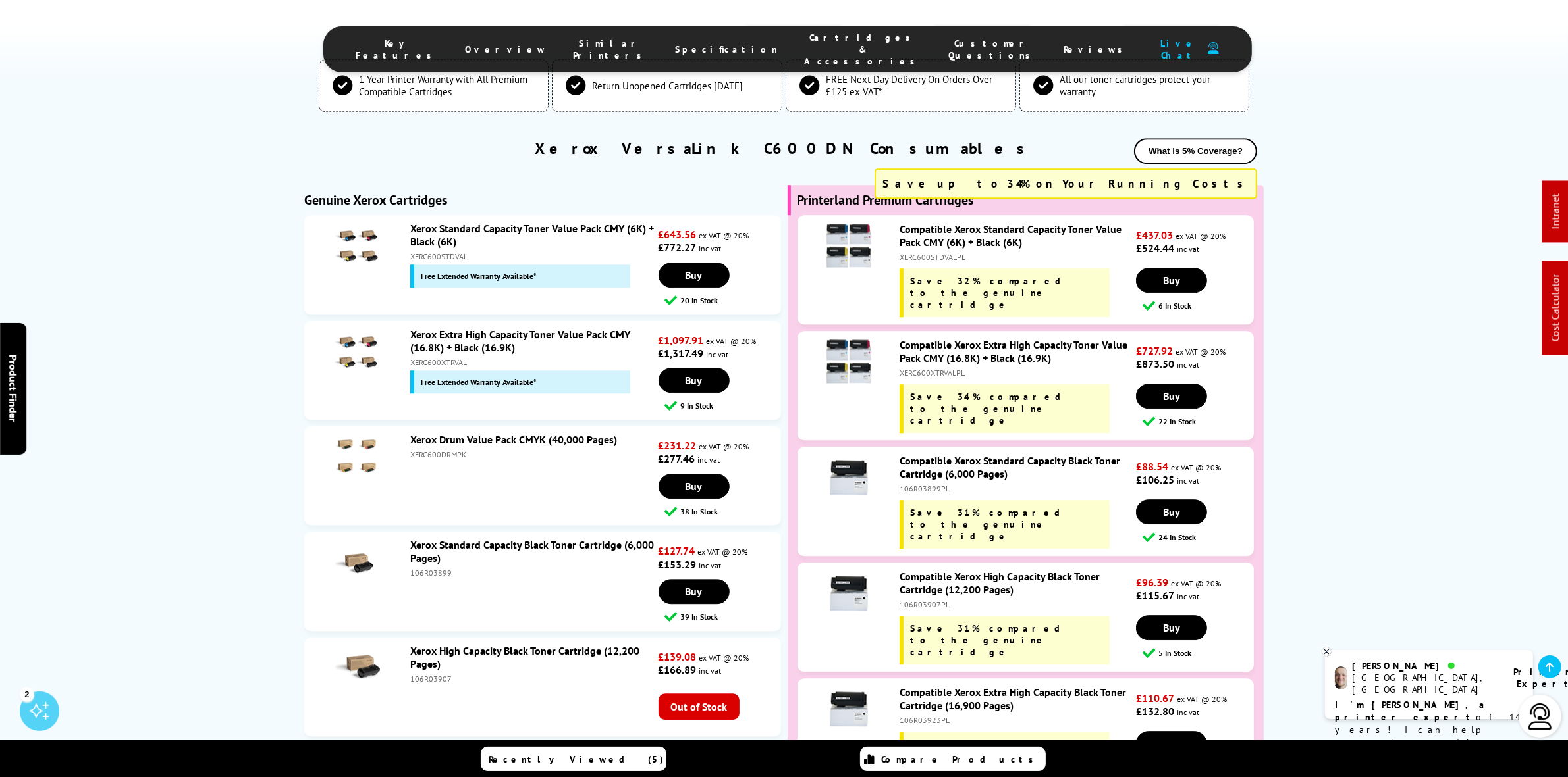
scroll to position [4443, 0]
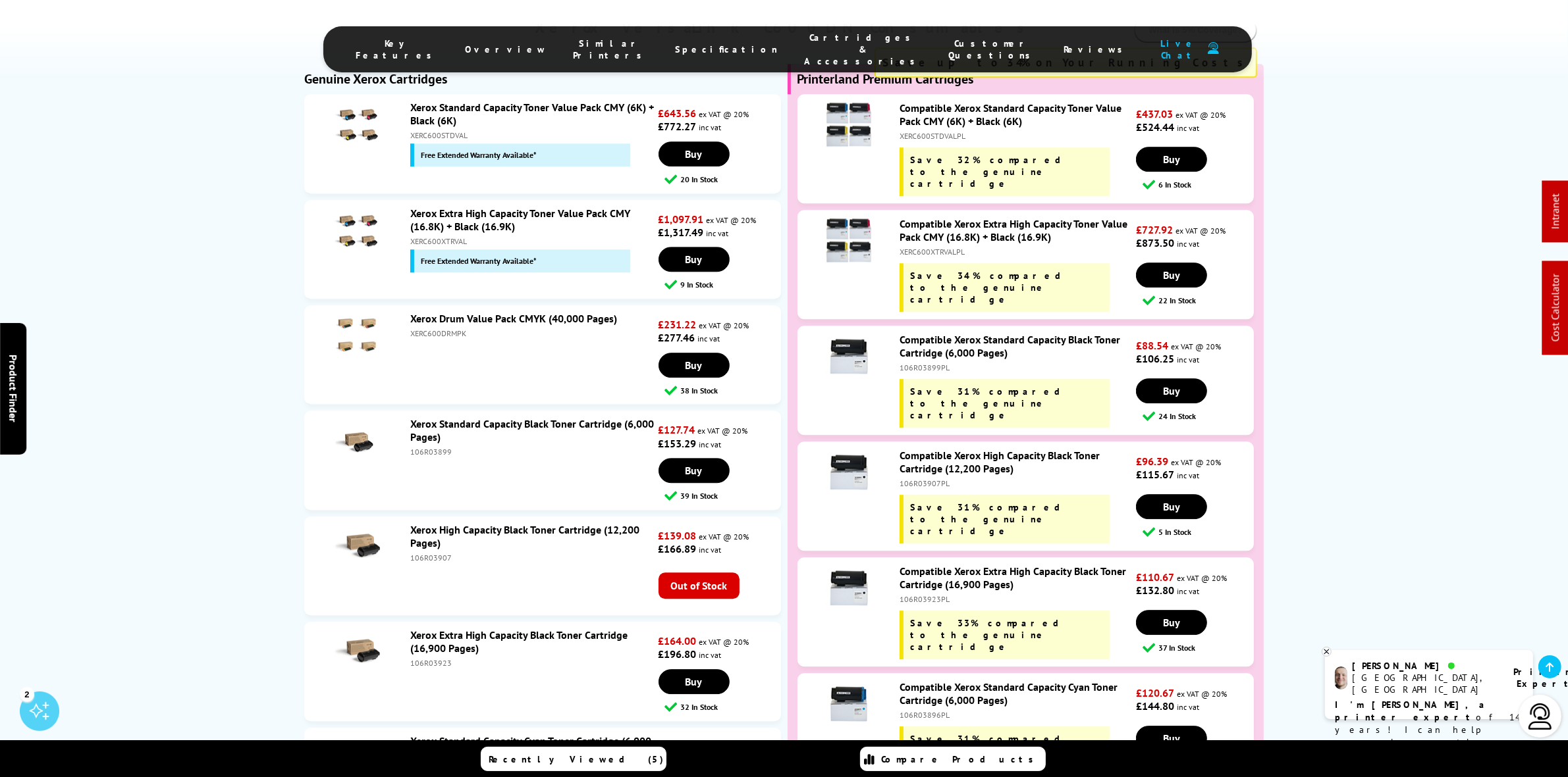
click at [932, 247] on div "XERC600XTRVALPL" at bounding box center [1016, 252] width 233 height 10
copy div "XERC600XTRVALPL"
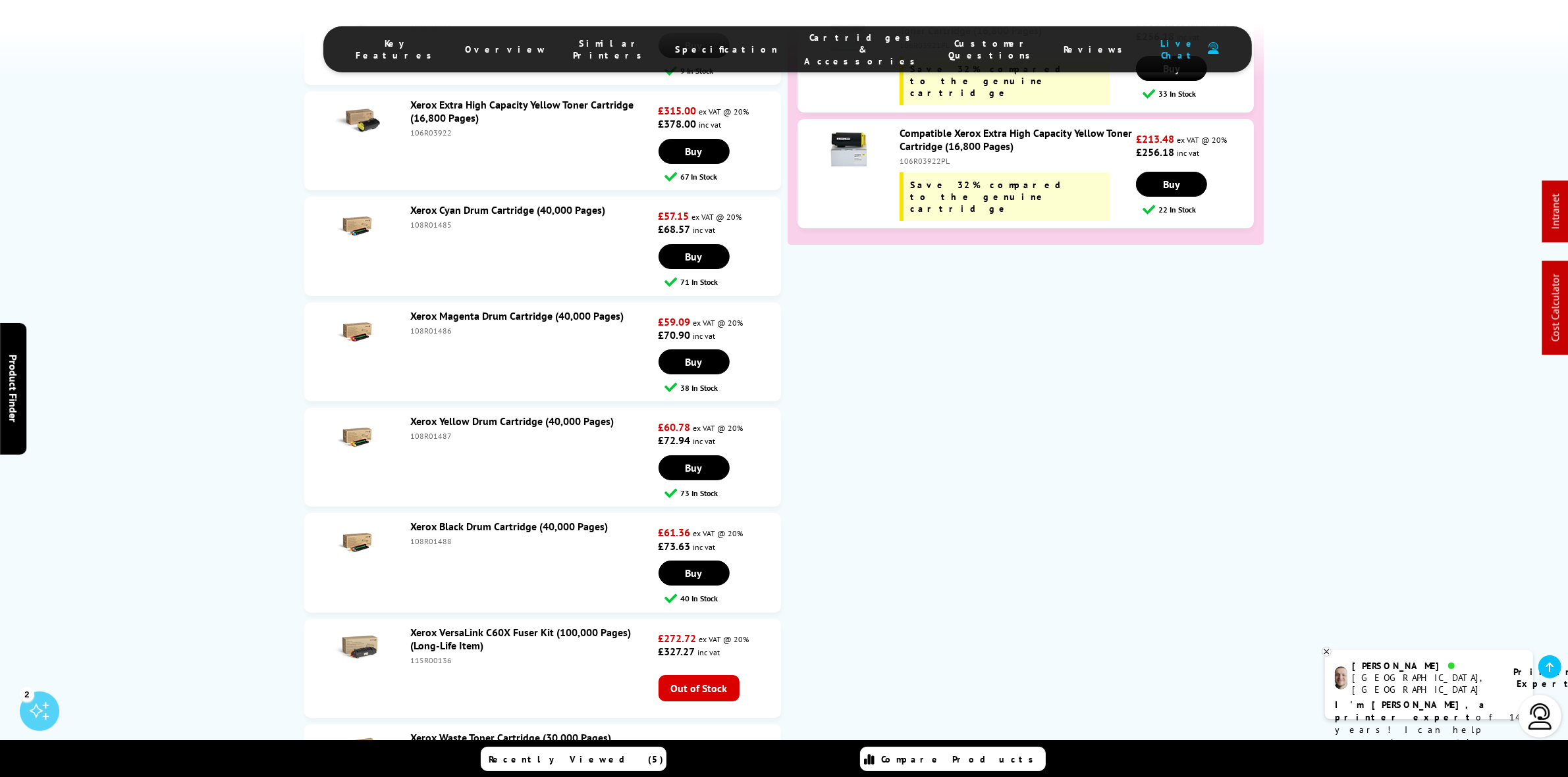
scroll to position [6171, 0]
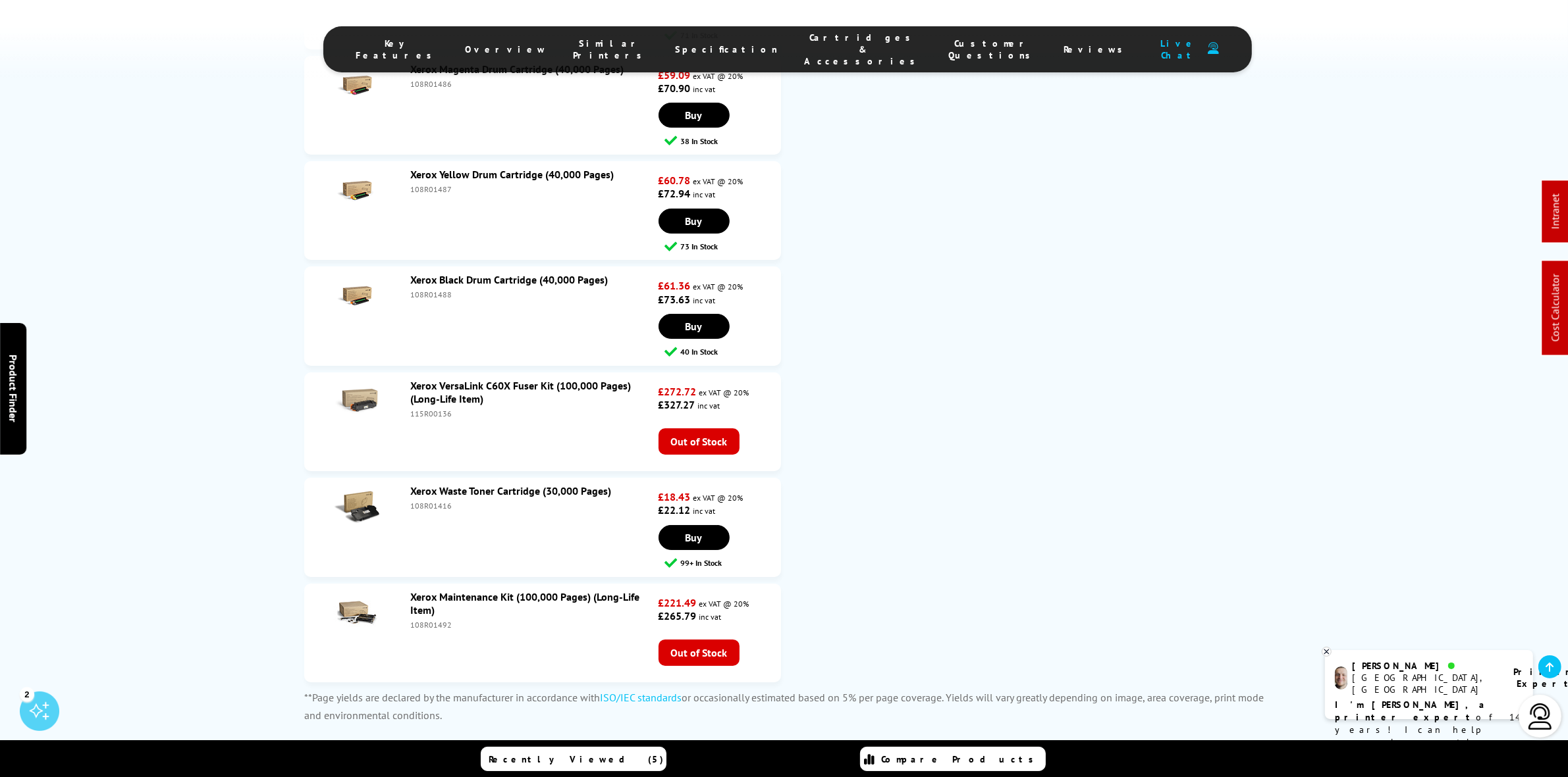
click at [435, 501] on div "108R01416" at bounding box center [533, 506] width 245 height 10
copy div "108R01416"
